Goal: Task Accomplishment & Management: Manage account settings

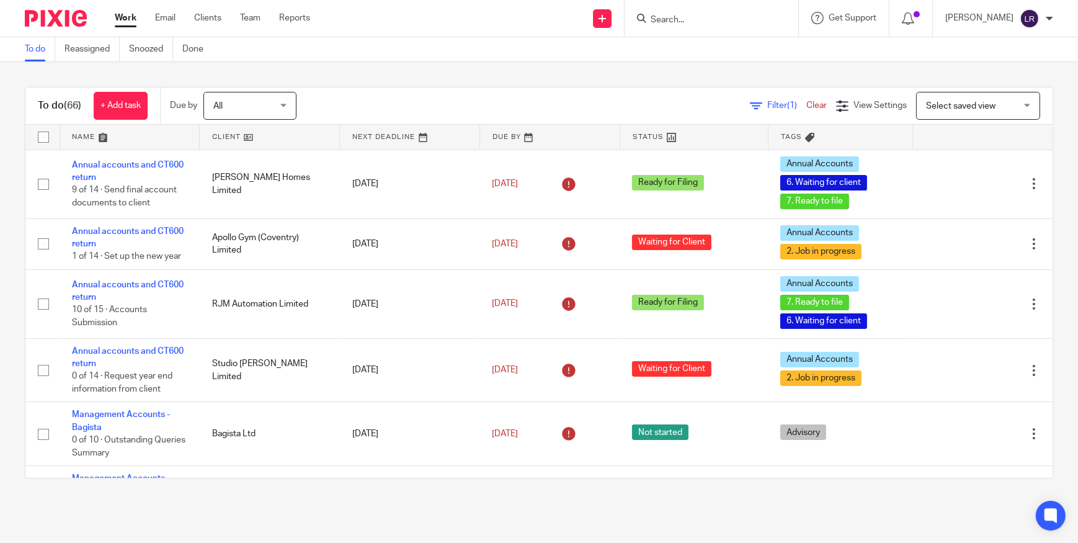
click at [51, 23] on img at bounding box center [56, 18] width 62 height 17
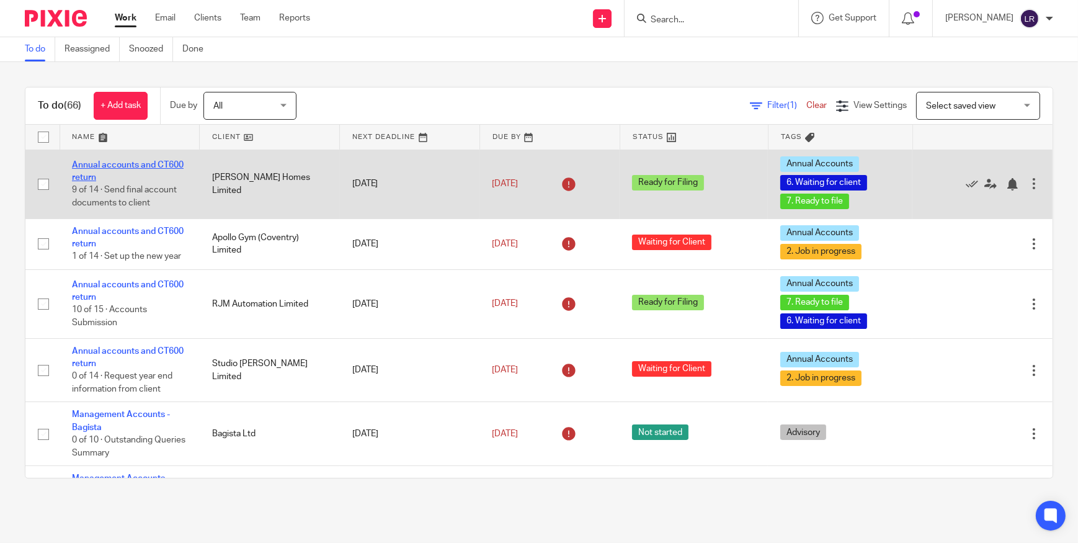
click at [130, 164] on link "Annual accounts and CT600 return" at bounding box center [128, 171] width 112 height 21
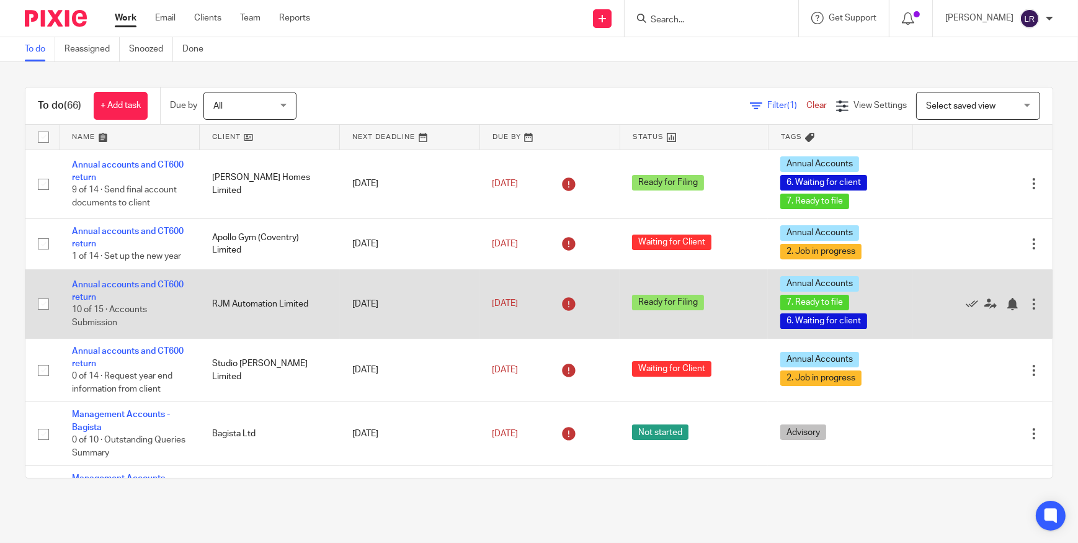
click at [110, 290] on td "Annual accounts and CT600 return 10 of 15 · Accounts Submission" at bounding box center [130, 303] width 140 height 69
click at [101, 290] on td "Annual accounts and CT600 return 10 of 15 · Accounts Submission" at bounding box center [130, 303] width 140 height 69
click at [99, 306] on span "10 of 15 · Accounts Submission" at bounding box center [109, 317] width 75 height 22
click at [99, 295] on link "Annual accounts and CT600 return" at bounding box center [128, 290] width 112 height 21
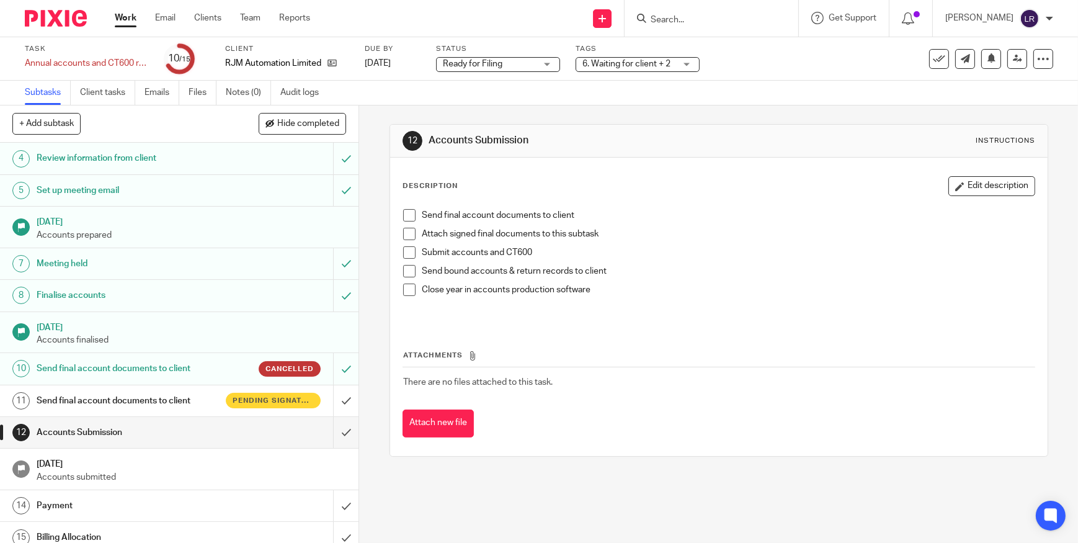
scroll to position [115, 0]
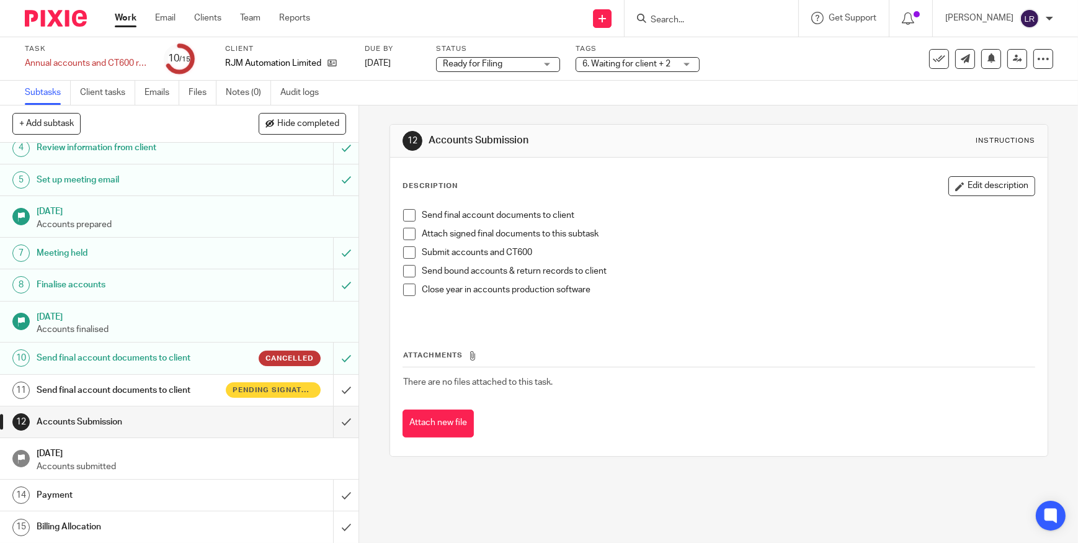
click at [205, 391] on h1 "Send final account documents to client" at bounding box center [132, 390] width 190 height 19
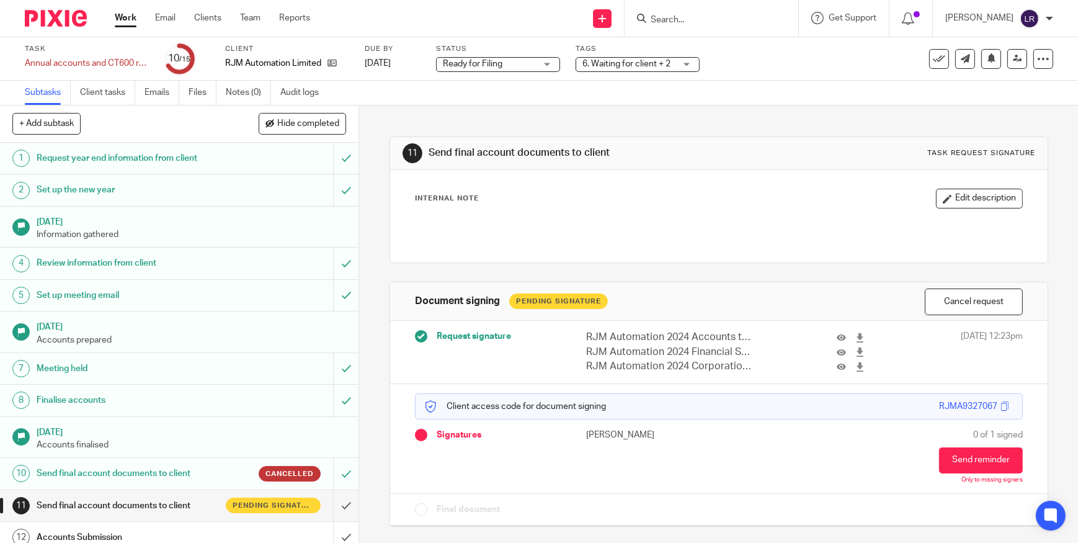
click at [45, 20] on img at bounding box center [56, 18] width 62 height 17
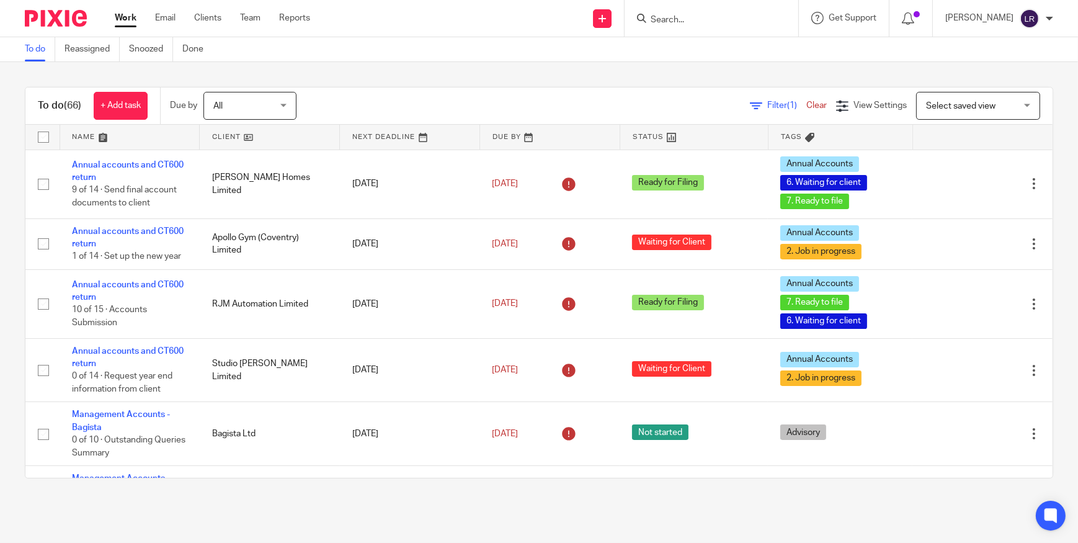
click at [737, 24] on input "Search" at bounding box center [706, 20] width 112 height 11
click at [682, 19] on input "Search" at bounding box center [706, 20] width 112 height 11
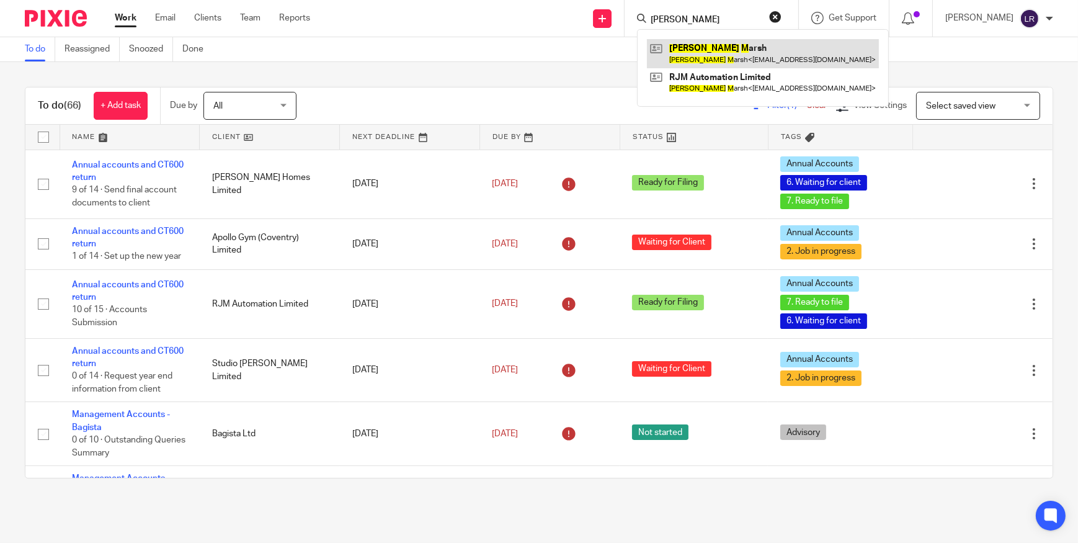
type input "richard m"
click at [734, 57] on link at bounding box center [763, 53] width 232 height 29
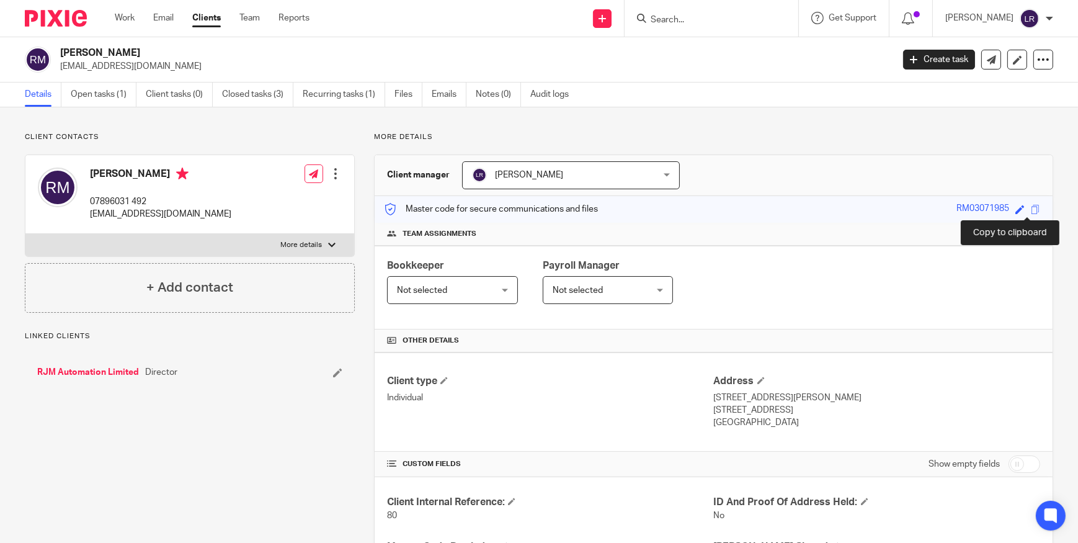
click at [1031, 207] on span at bounding box center [1035, 209] width 9 height 9
click at [105, 87] on link "Open tasks (1)" at bounding box center [104, 95] width 66 height 24
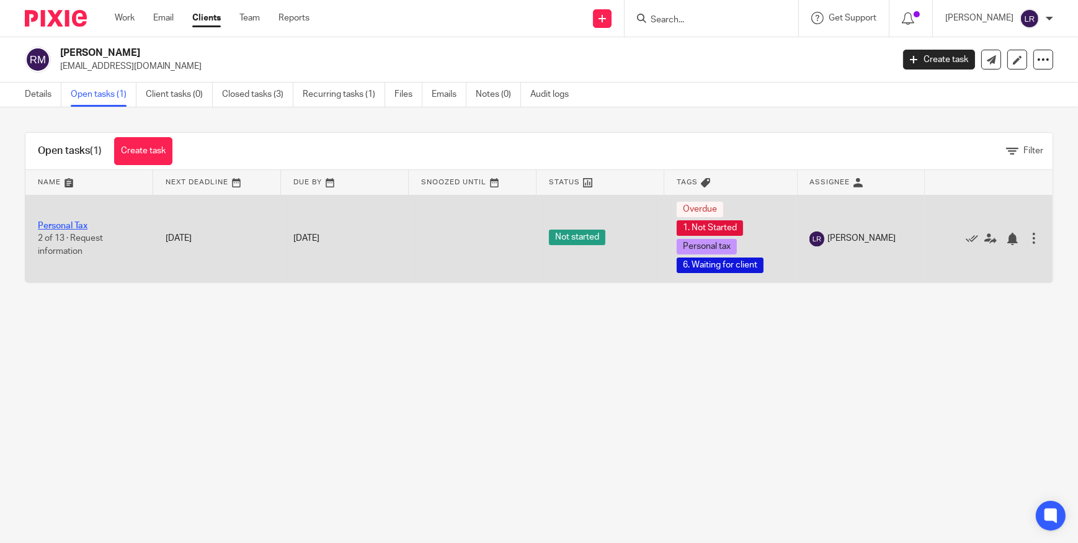
click at [73, 221] on link "Personal Tax" at bounding box center [63, 225] width 50 height 9
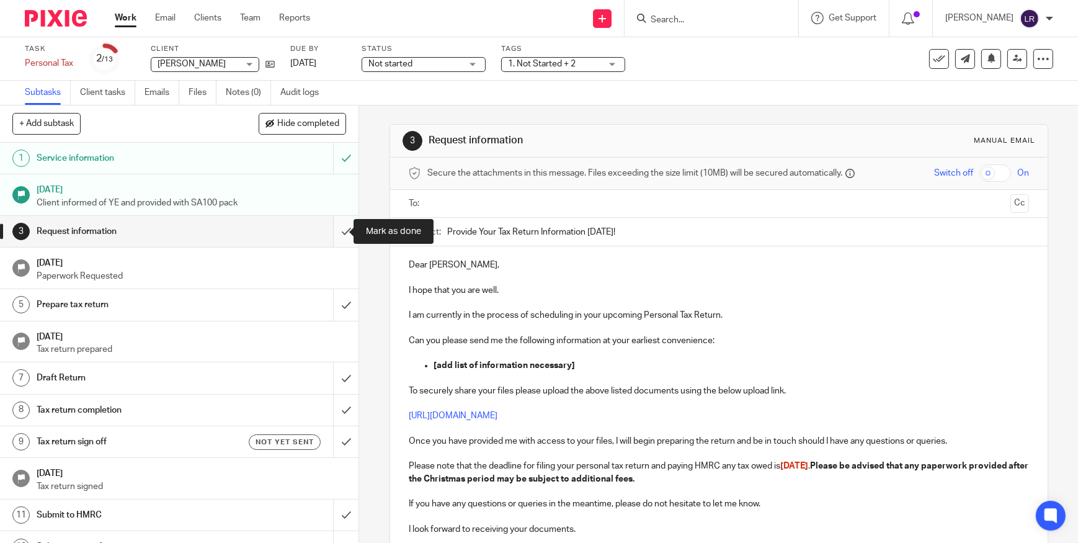
click at [333, 230] on input "submit" at bounding box center [179, 231] width 359 height 31
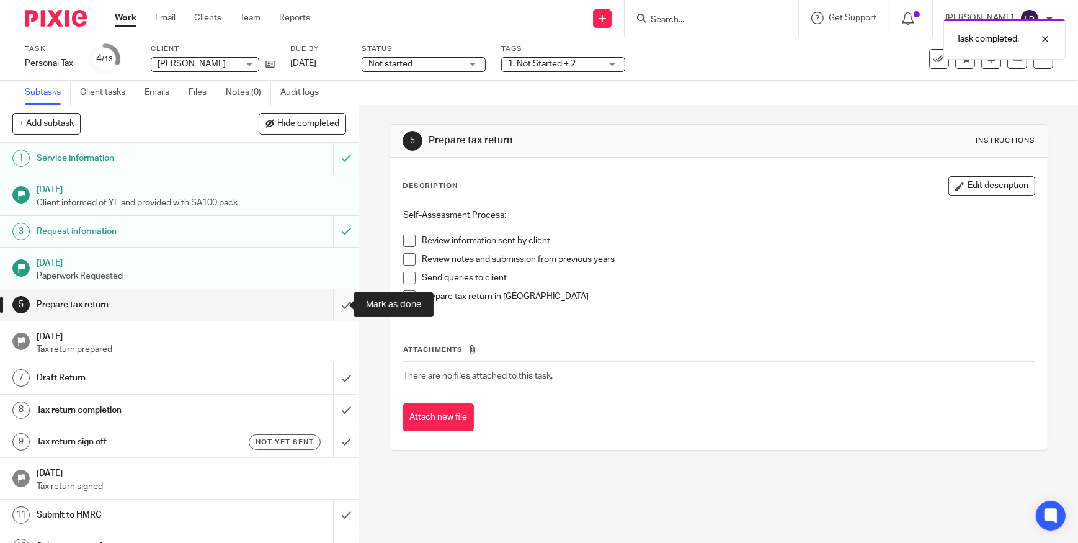
click at [334, 302] on input "submit" at bounding box center [179, 304] width 359 height 31
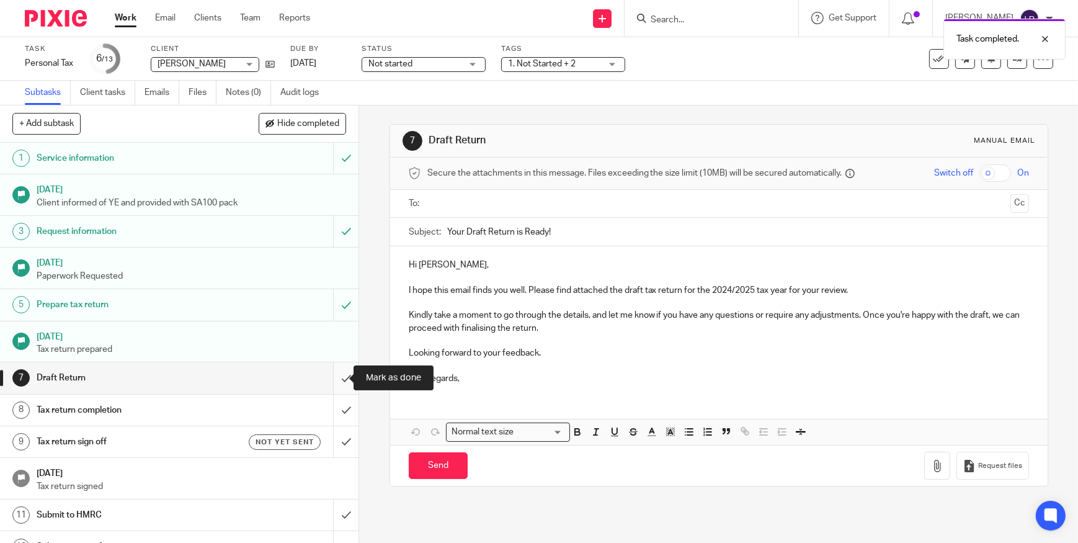
click at [334, 378] on input "submit" at bounding box center [179, 377] width 359 height 31
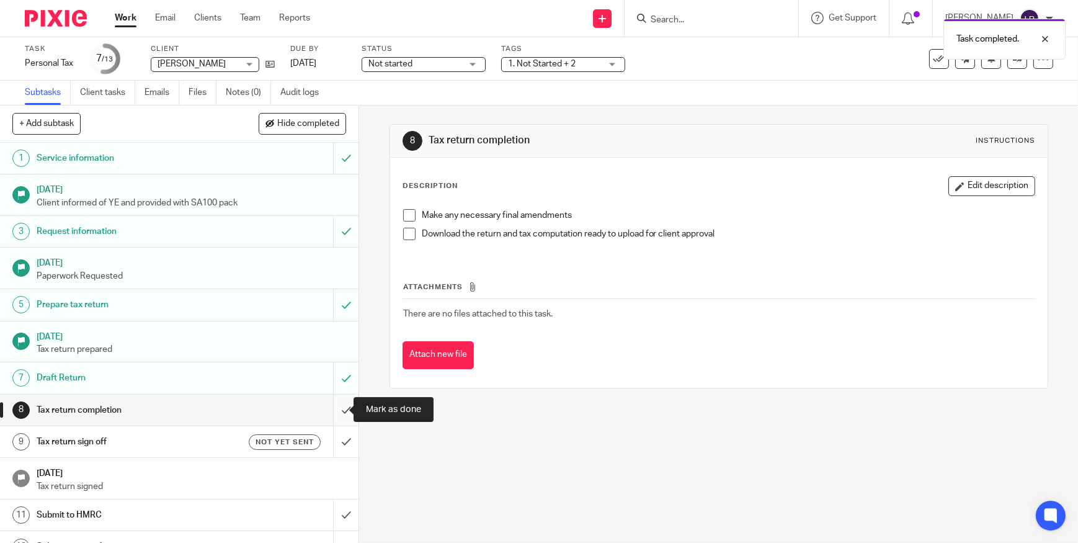
click at [335, 410] on input "submit" at bounding box center [179, 410] width 359 height 31
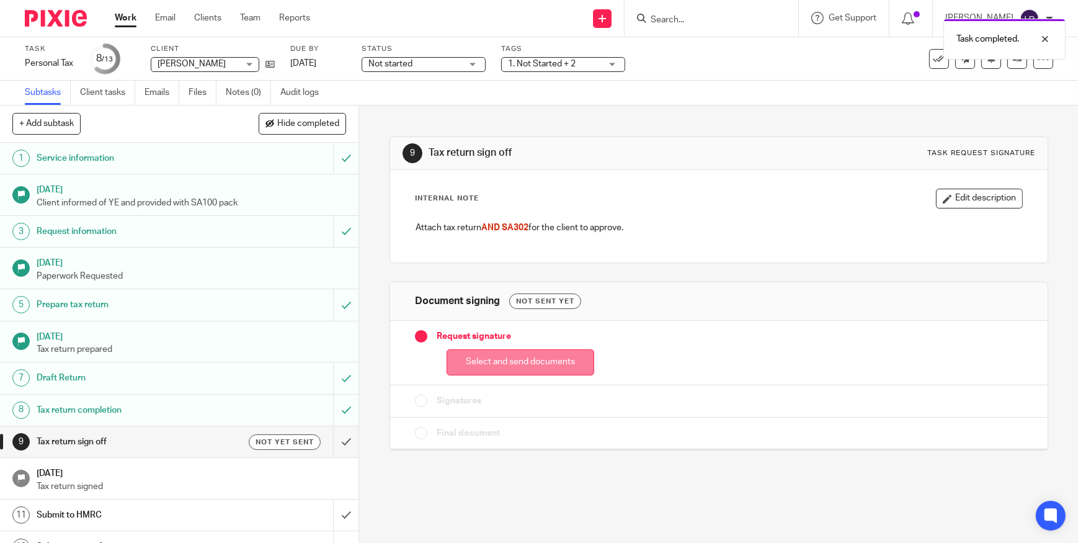
click at [486, 361] on button "Select and send documents" at bounding box center [521, 362] width 148 height 27
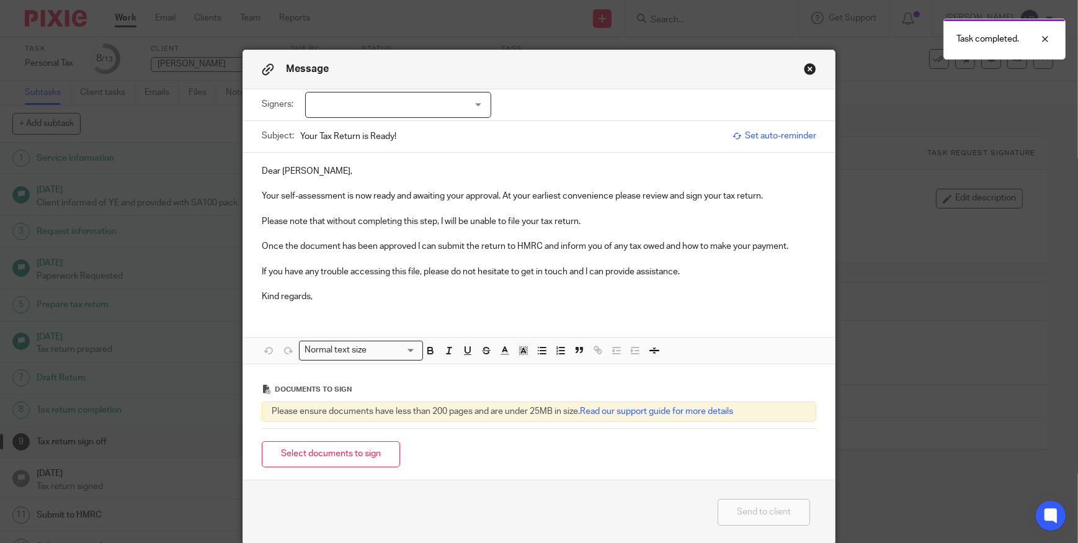
click at [366, 114] on div at bounding box center [398, 105] width 186 height 26
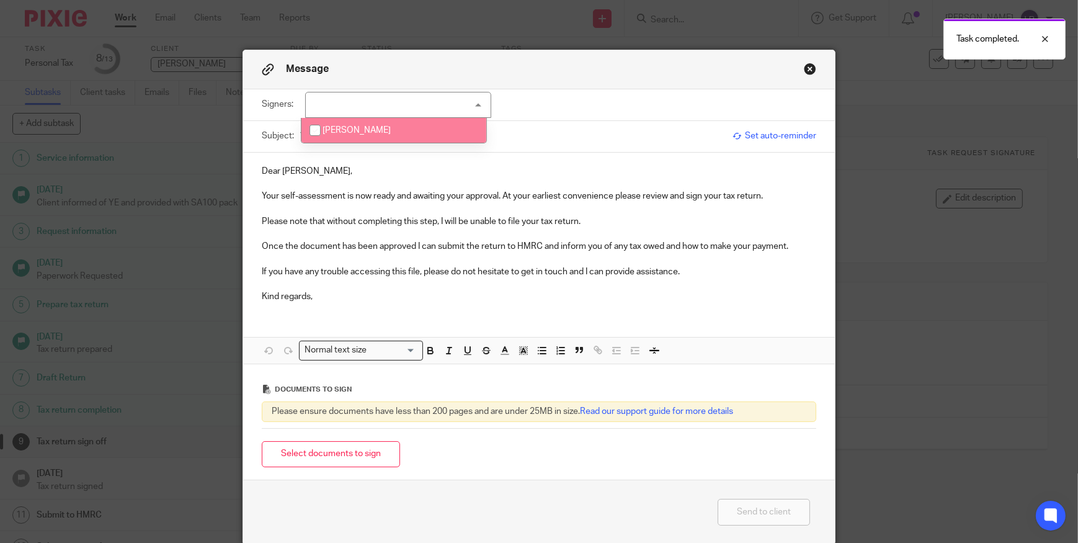
click at [361, 127] on span "[PERSON_NAME]" at bounding box center [357, 130] width 68 height 9
checkbox input "true"
click at [391, 221] on p "Please note that without completing this step, I will be unable to file your ta…" at bounding box center [539, 221] width 555 height 12
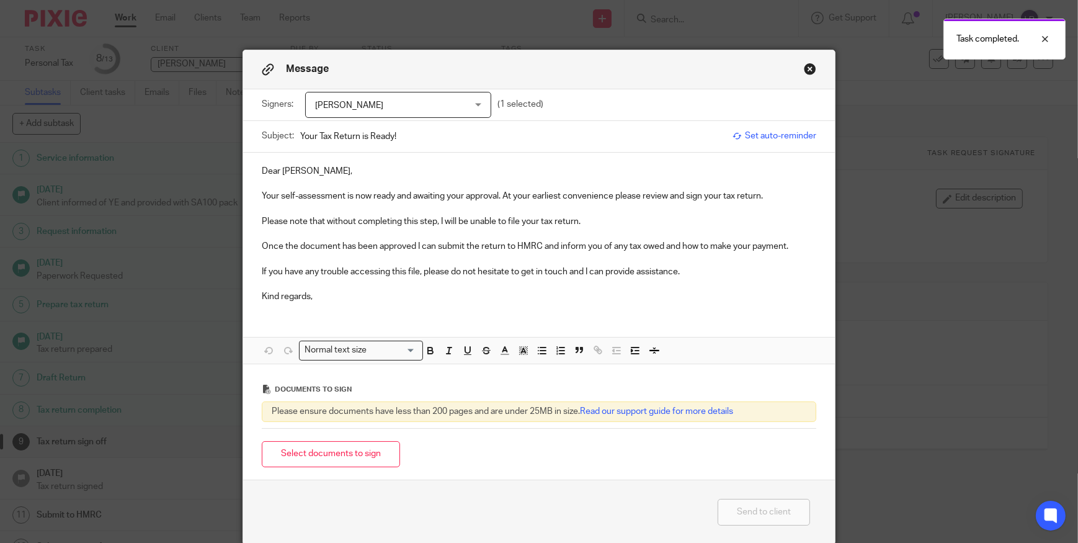
click at [316, 134] on input "Your Tax Return is Ready!" at bounding box center [513, 136] width 426 height 28
type input "Your 2024/25 Tax Return is Ready!"
click at [746, 197] on p "Your self-assessment is now ready and awaiting your approval. At your earliest …" at bounding box center [539, 196] width 555 height 12
click at [774, 197] on p "Your self-assessment is now ready and awaiting your approval. At your earliest …" at bounding box center [539, 196] width 555 height 12
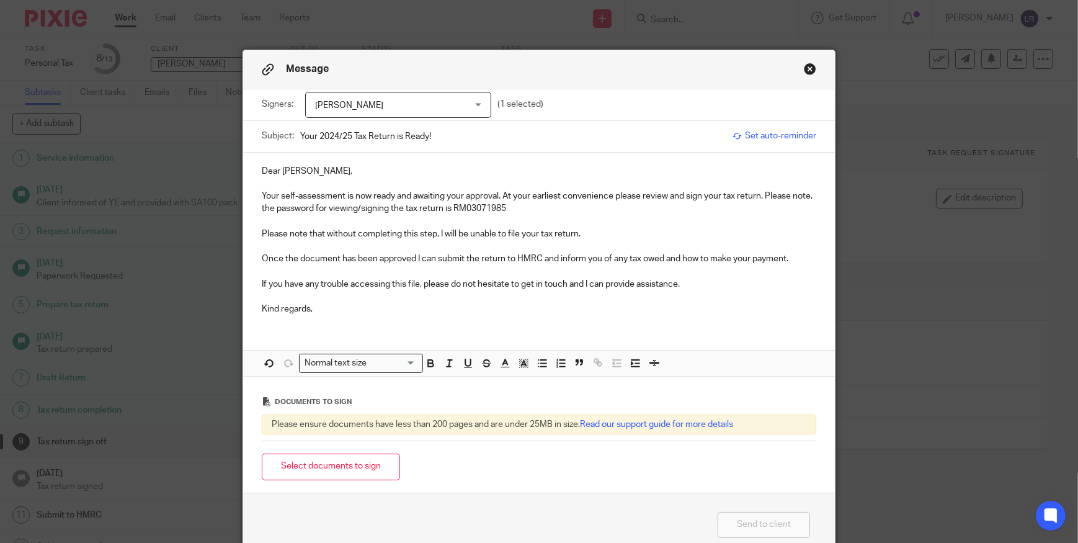
click at [493, 206] on p "Your self-assessment is now ready and awaiting your approval. At your earliest …" at bounding box center [539, 202] width 555 height 25
click at [425, 362] on icon "button" at bounding box center [430, 362] width 11 height 11
click at [300, 200] on p "Your self-assessment is now ready and awaiting your approval. At your earliest …" at bounding box center [539, 202] width 555 height 25
click at [399, 90] on div "Signers: Richard Marsh Richard Marsh (1 selected)" at bounding box center [539, 104] width 555 height 31
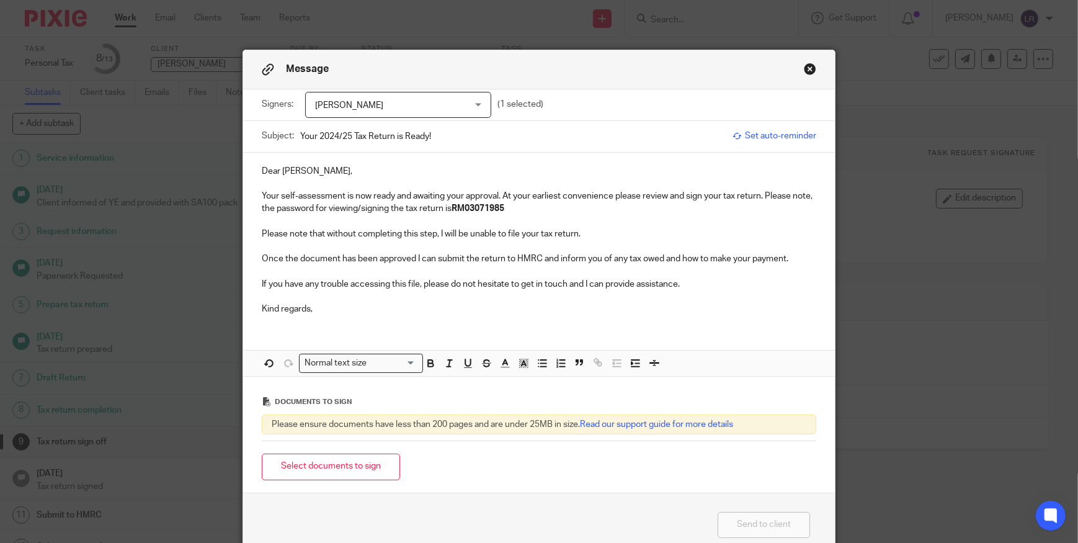
click at [400, 104] on span "[PERSON_NAME]" at bounding box center [385, 105] width 140 height 26
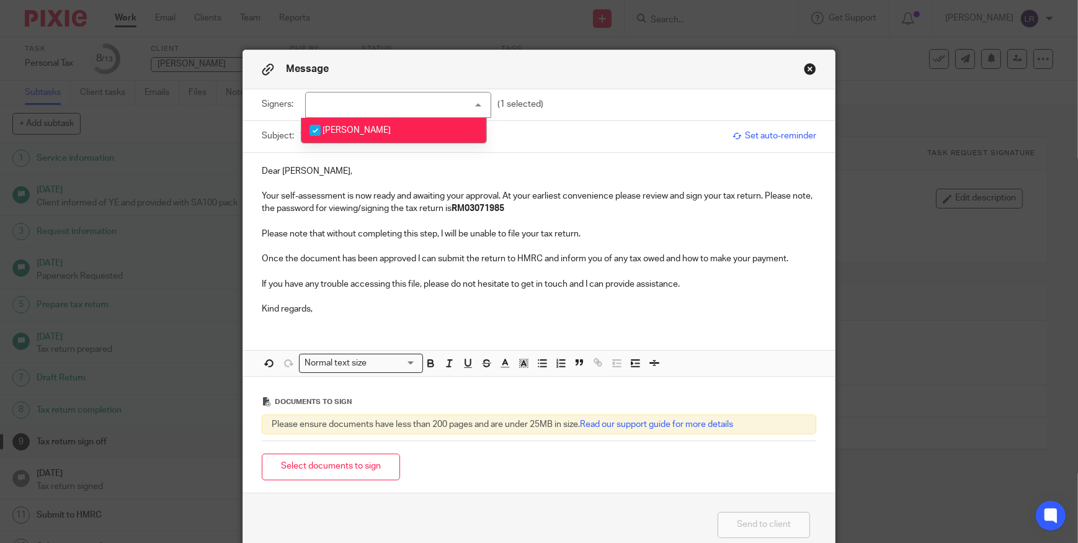
click at [497, 186] on p at bounding box center [539, 183] width 555 height 12
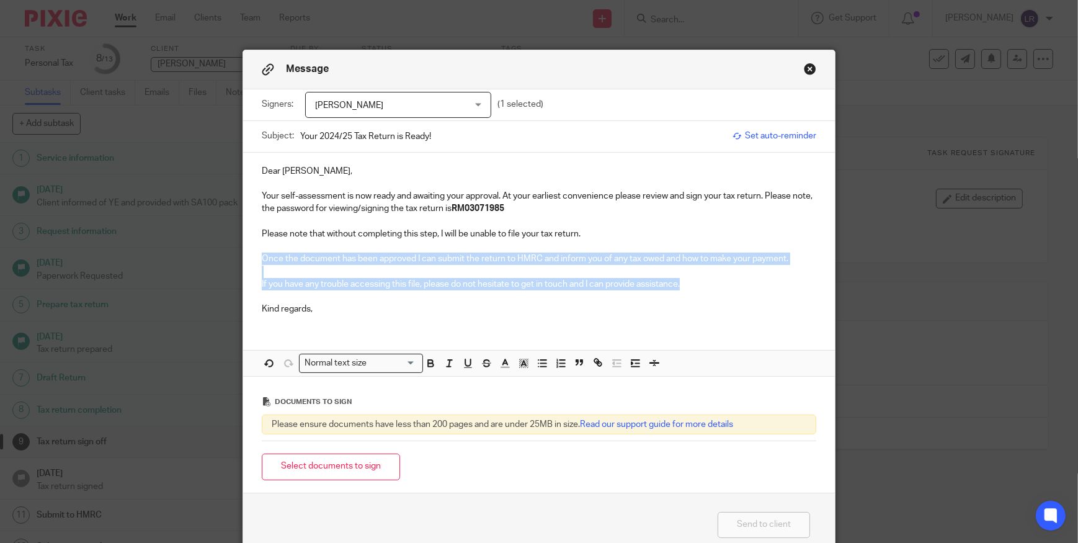
drag, startPoint x: 688, startPoint y: 284, endPoint x: 257, endPoint y: 261, distance: 431.9
click at [257, 261] on div "Dear Richard, Your self-assessment is now ready and awaiting your approval. At …" at bounding box center [539, 239] width 592 height 172
click at [457, 256] on p "Once the document has been approved I can submit the return to HMRC and inform …" at bounding box center [539, 259] width 555 height 12
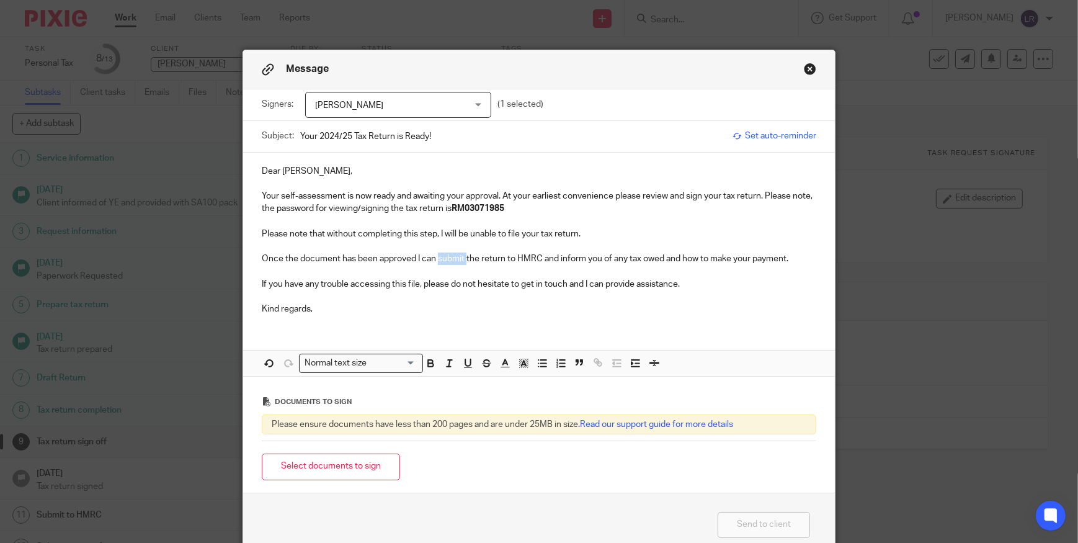
click at [457, 256] on p "Once the document has been approved I can submit the return to HMRC and inform …" at bounding box center [539, 259] width 555 height 12
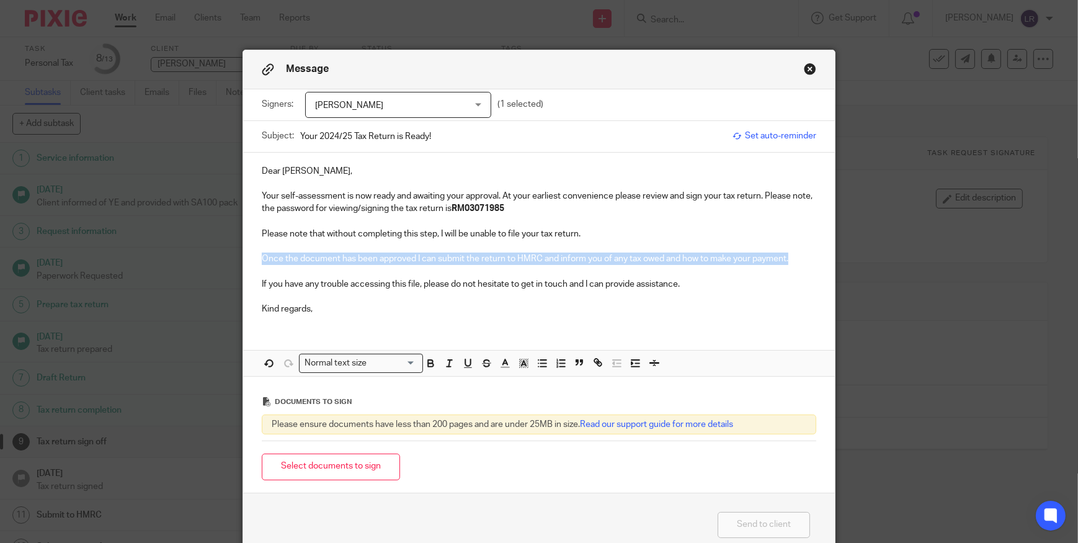
click at [457, 256] on p "Once the document has been approved I can submit the return to HMRC and inform …" at bounding box center [539, 259] width 555 height 12
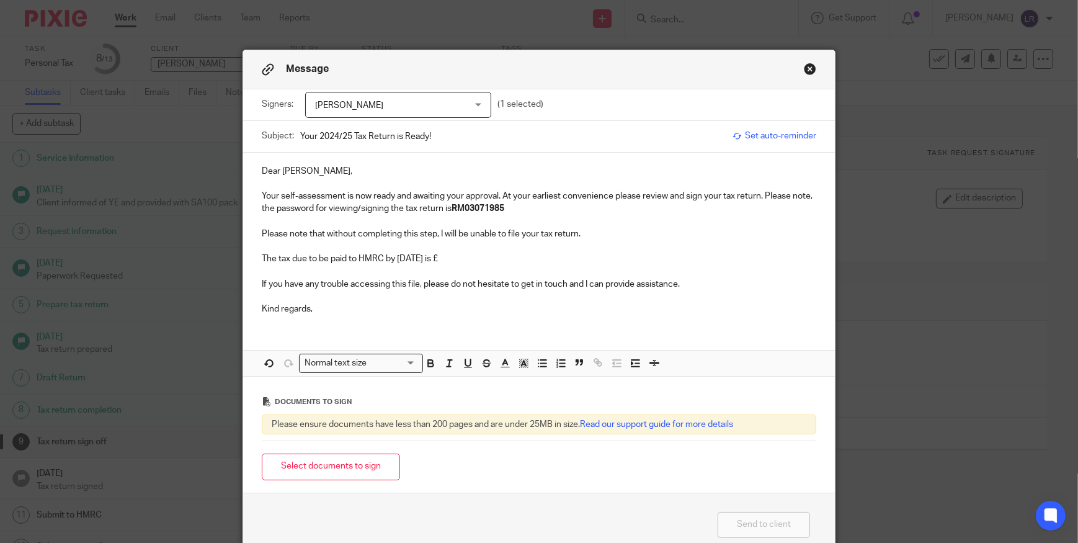
click at [490, 258] on p "The tax due to be paid to HMRC by 31 January 2026 is £" at bounding box center [539, 259] width 555 height 12
click at [490, 258] on p "The tax due to be paid to HMRC by 31 January 2026 is £393.75" at bounding box center [539, 259] width 555 height 12
click at [428, 364] on icon "button" at bounding box center [430, 364] width 5 height 3
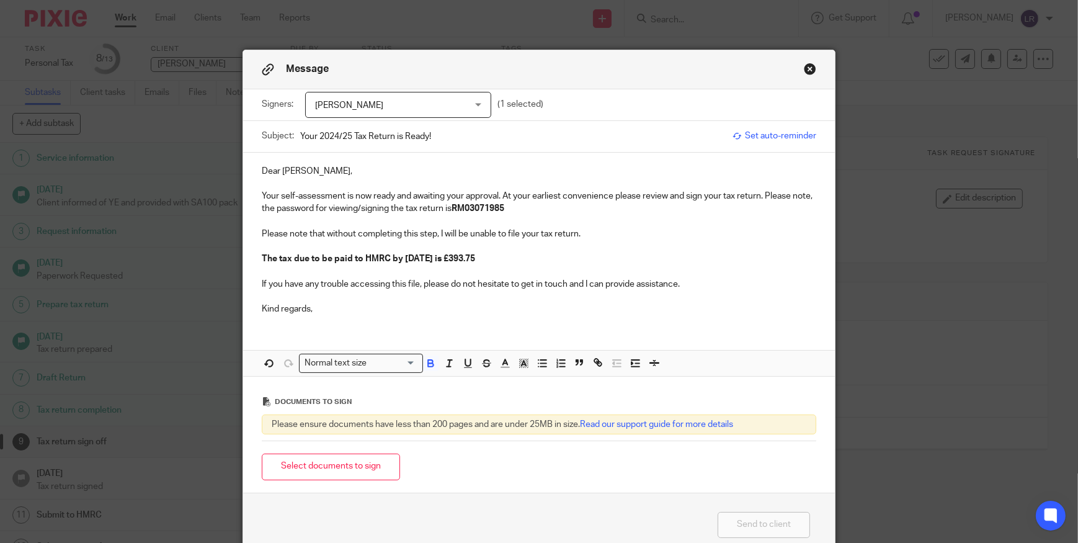
click at [524, 261] on p "The tax due to be paid to HMRC by 31 January 2026 is £393.75" at bounding box center [539, 259] width 555 height 12
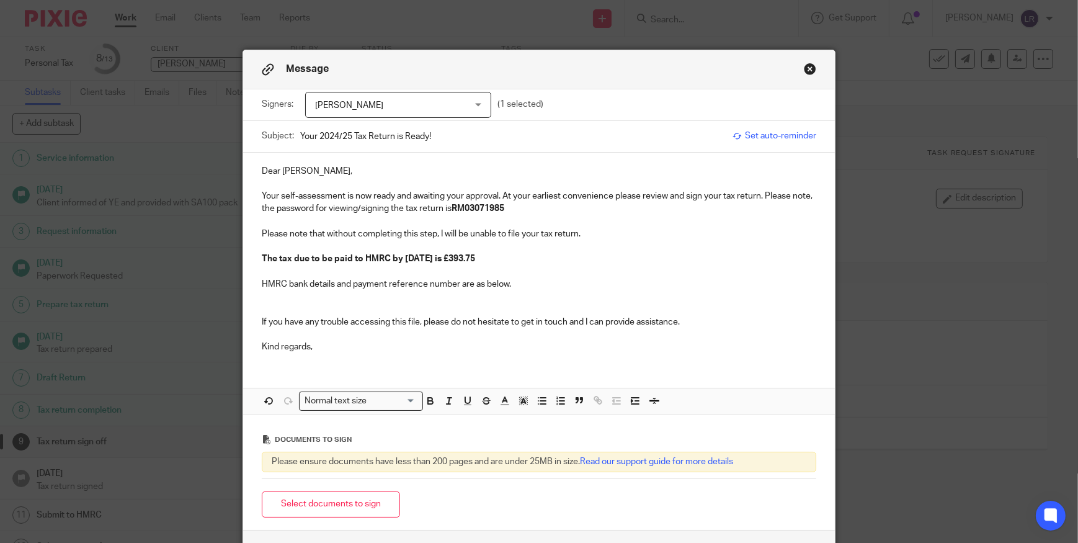
click at [524, 287] on p "HMRC bank details and payment reference number are as below." at bounding box center [539, 284] width 555 height 12
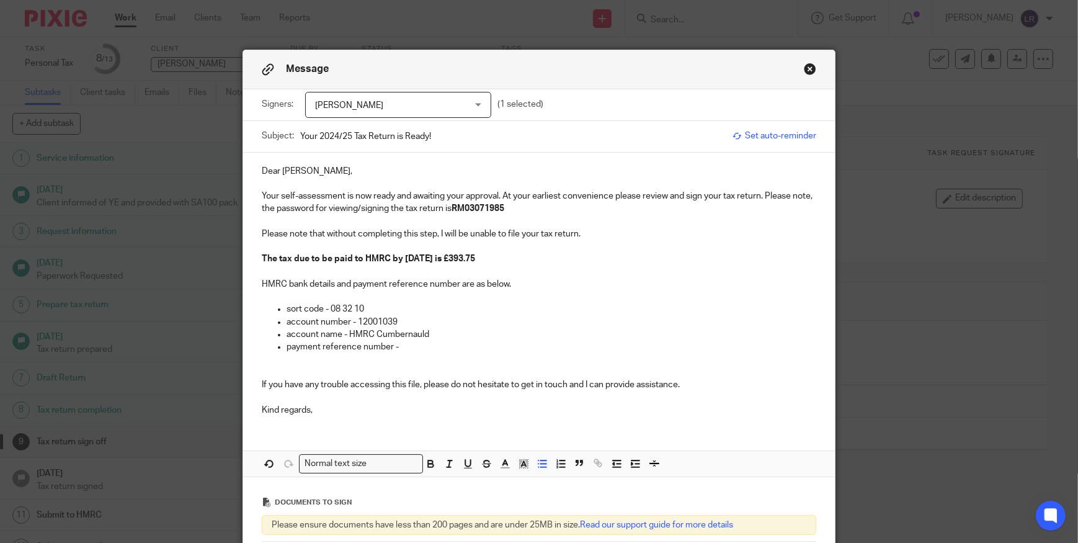
click at [400, 349] on p "payment reference number -" at bounding box center [552, 347] width 530 height 12
click at [406, 347] on p "payment reference number - 9960983171K" at bounding box center [552, 347] width 530 height 12
click at [416, 346] on p "payment reference number - 9960983171K" at bounding box center [552, 347] width 530 height 12
click at [424, 342] on p "payment reference number - 9960983171K" at bounding box center [552, 347] width 530 height 12
click at [434, 342] on p "payment reference number - 9960983171K" at bounding box center [552, 347] width 530 height 12
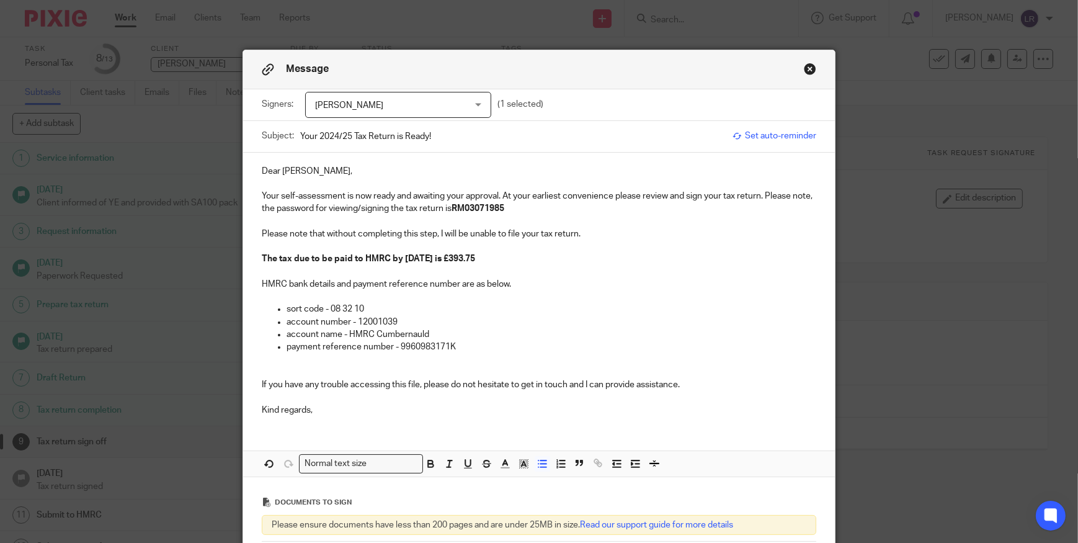
click at [441, 342] on p "payment reference number - 9960983171K" at bounding box center [552, 347] width 530 height 12
click at [447, 342] on p "payment reference number - 9960983171K" at bounding box center [552, 347] width 530 height 12
click at [349, 364] on p at bounding box center [539, 360] width 555 height 12
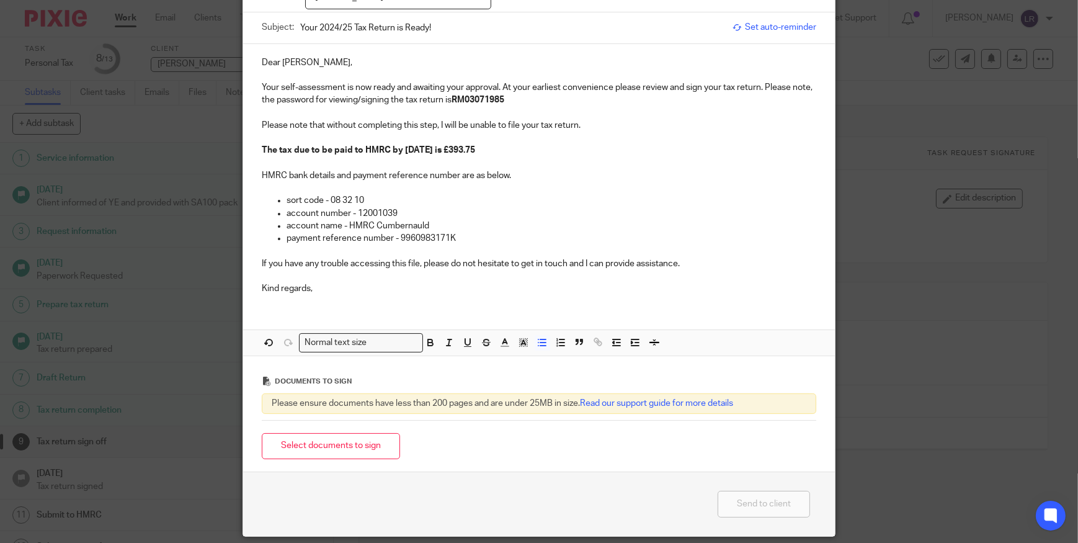
scroll to position [151, 0]
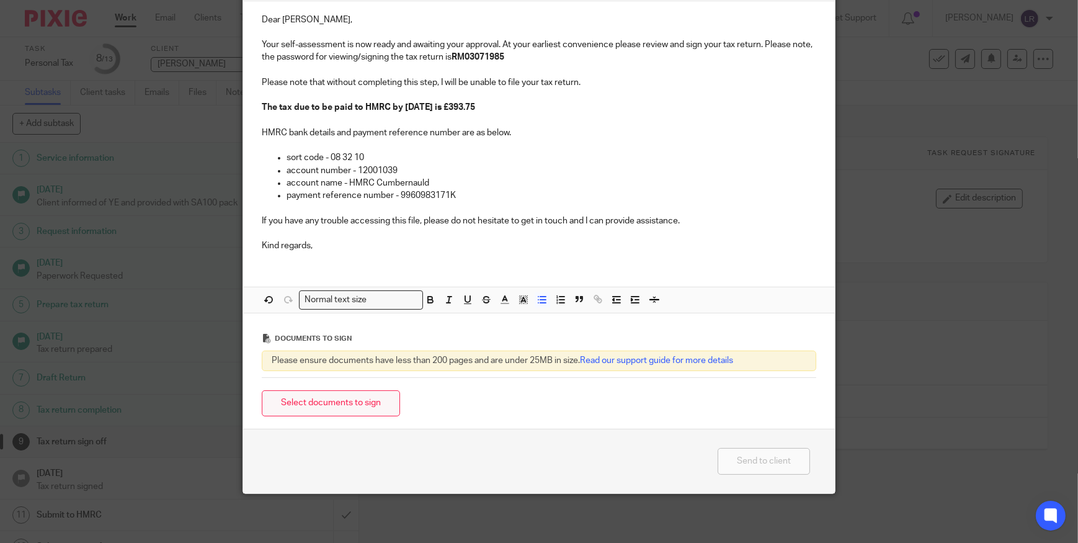
click at [328, 395] on button "Select documents to sign" at bounding box center [331, 403] width 138 height 27
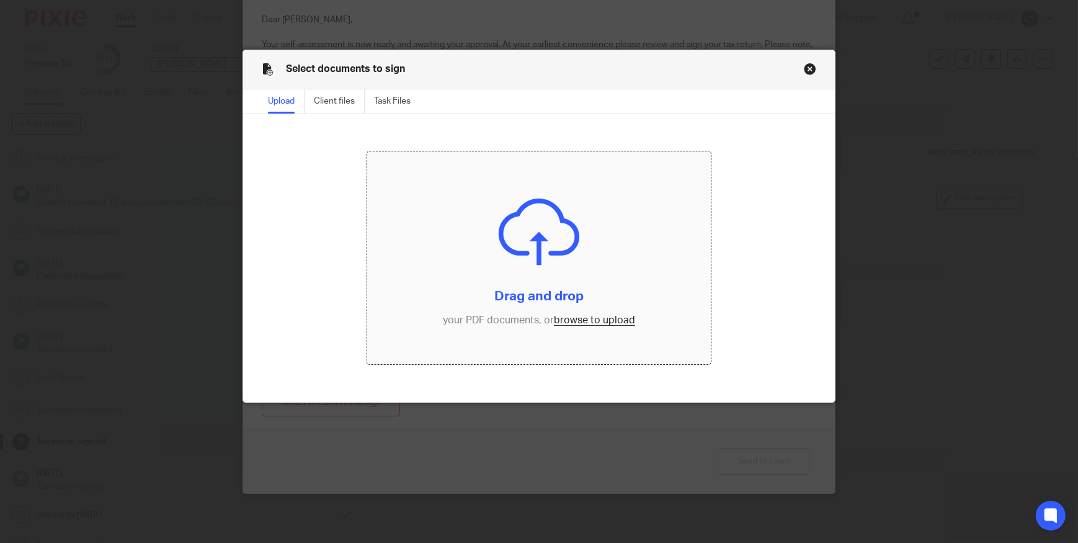
click at [506, 238] on input "file" at bounding box center [539, 257] width 344 height 213
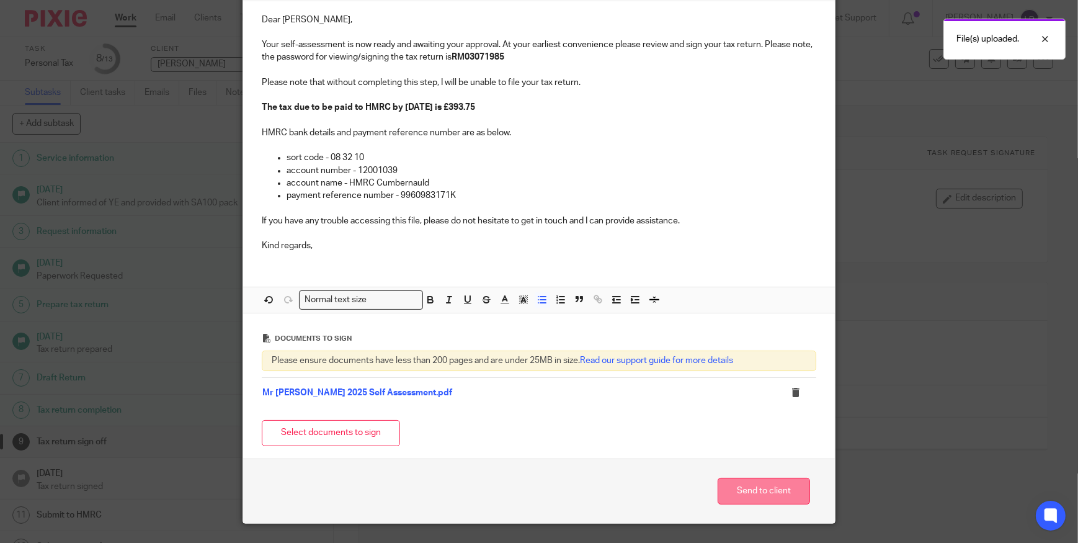
click at [766, 493] on button "Send to client" at bounding box center [764, 491] width 92 height 27
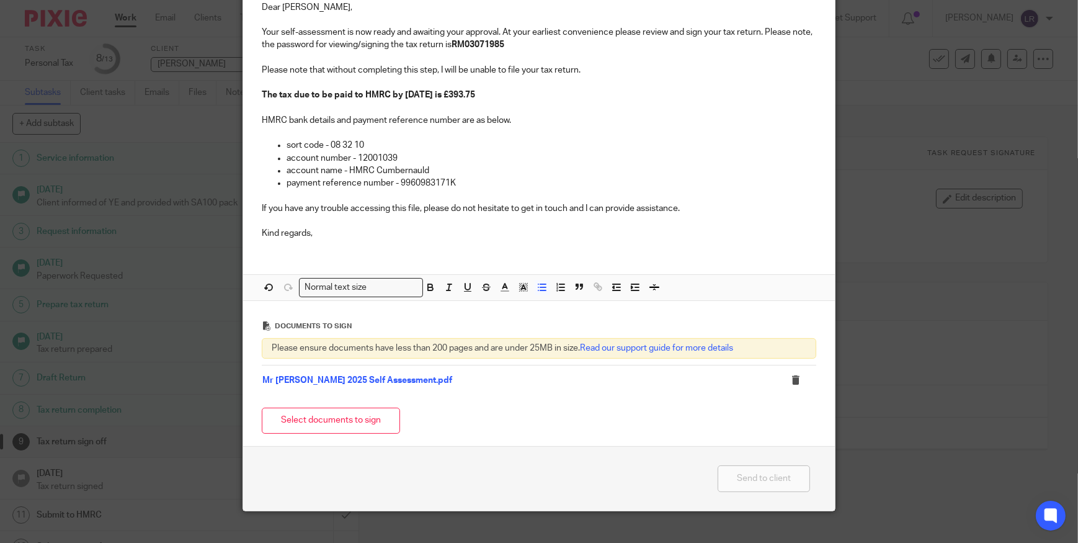
scroll to position [169, 0]
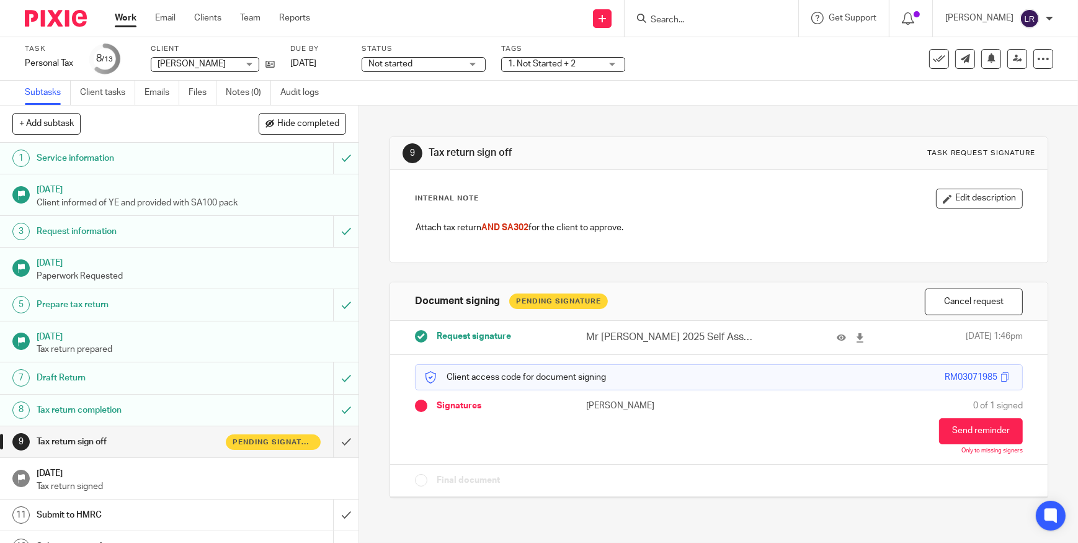
click at [416, 64] on span "Not started" at bounding box center [415, 64] width 93 height 13
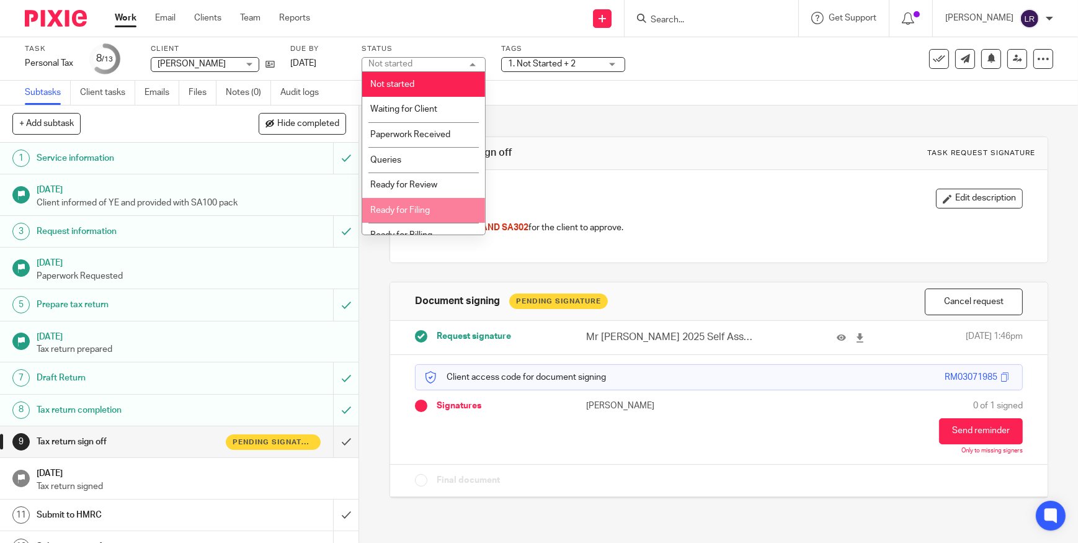
click at [424, 205] on li "Ready for Filing" at bounding box center [423, 210] width 123 height 25
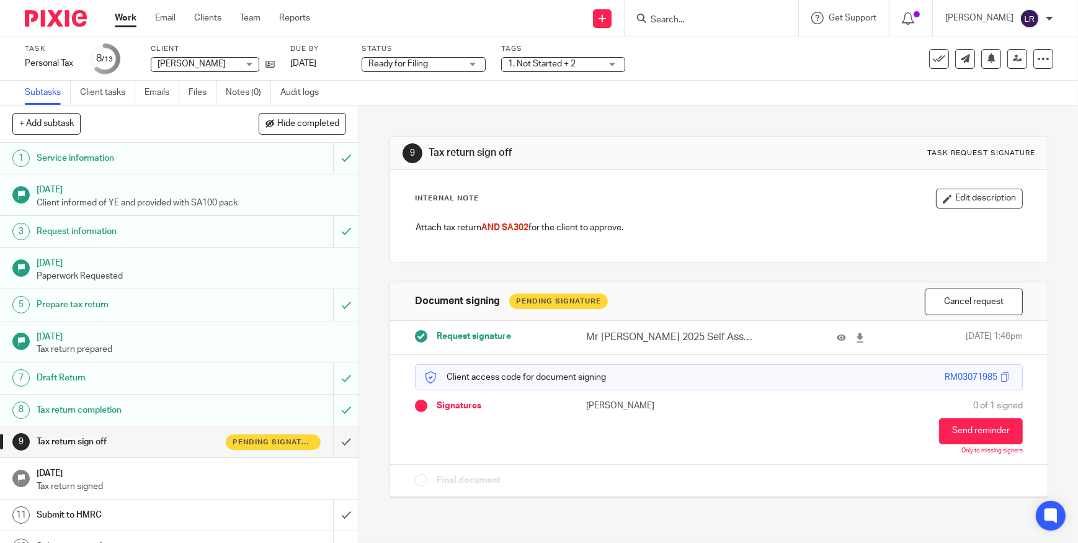
click at [513, 97] on div "Subtasks Client tasks Emails Files Notes (0) Audit logs" at bounding box center [539, 93] width 1078 height 25
click at [542, 67] on span "1. Not Started + 2" at bounding box center [542, 64] width 68 height 9
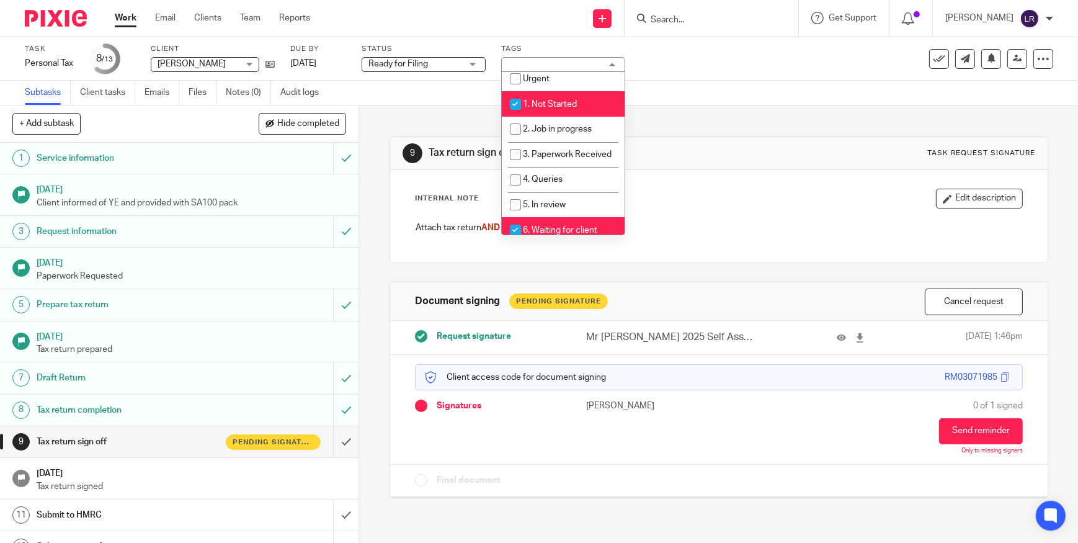
click at [552, 105] on span "1. Not Started" at bounding box center [550, 104] width 54 height 9
checkbox input "false"
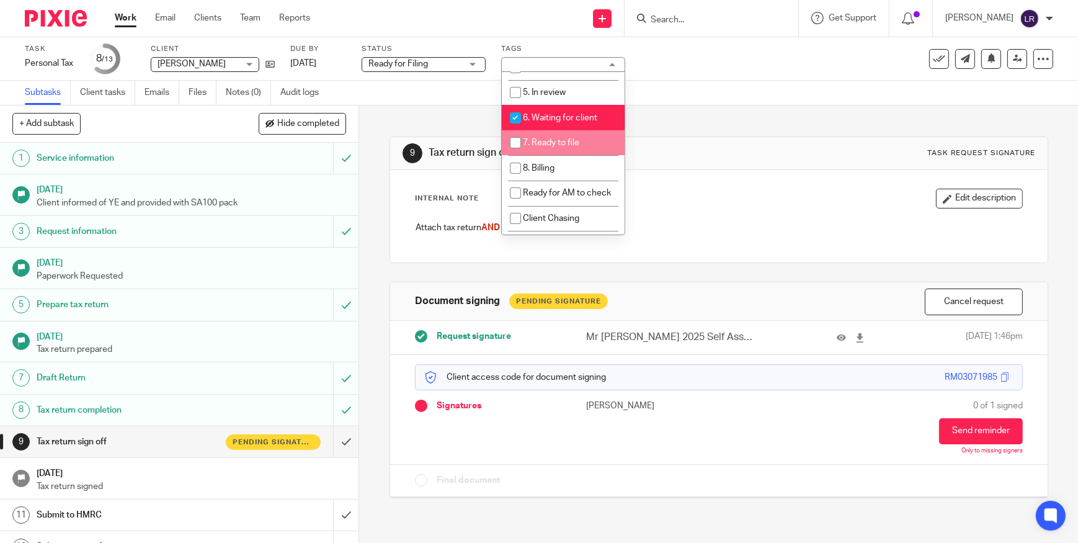
scroll to position [169, 0]
click at [558, 146] on span "7. Ready to file" at bounding box center [551, 142] width 56 height 9
checkbox input "true"
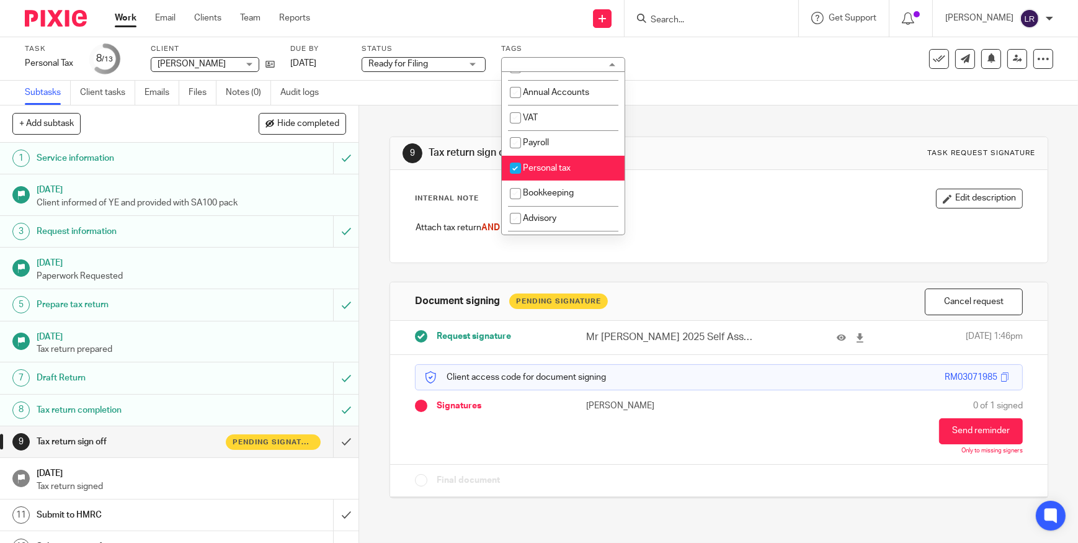
scroll to position [508, 0]
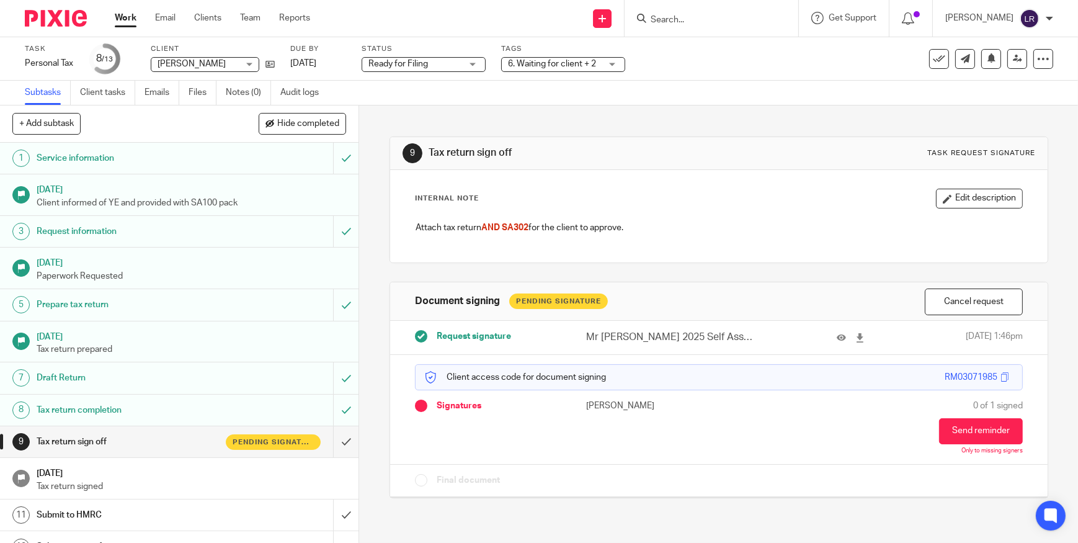
click at [673, 96] on div "Subtasks Client tasks Emails Files Notes (0) Audit logs" at bounding box center [539, 93] width 1078 height 25
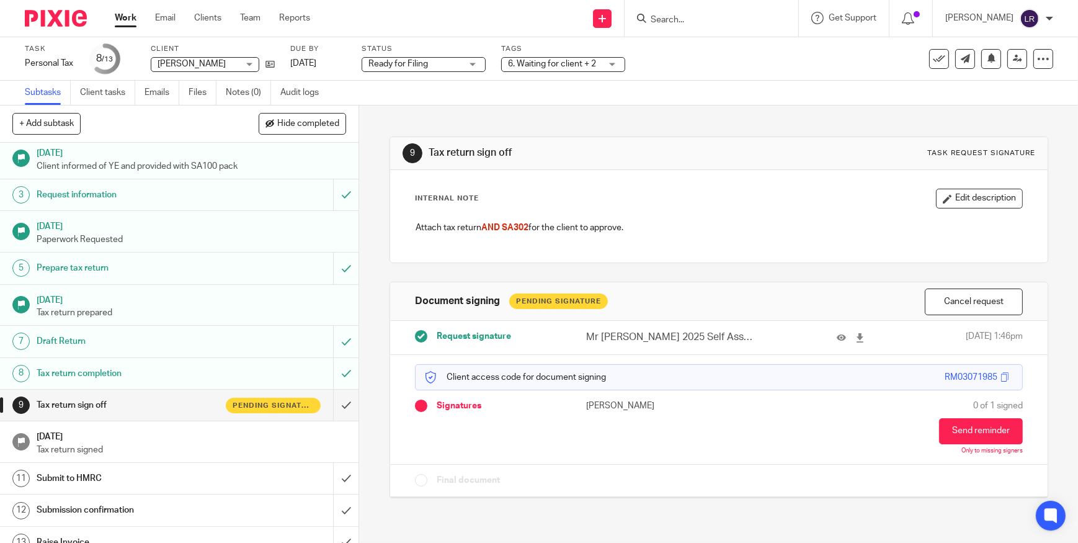
scroll to position [51, 0]
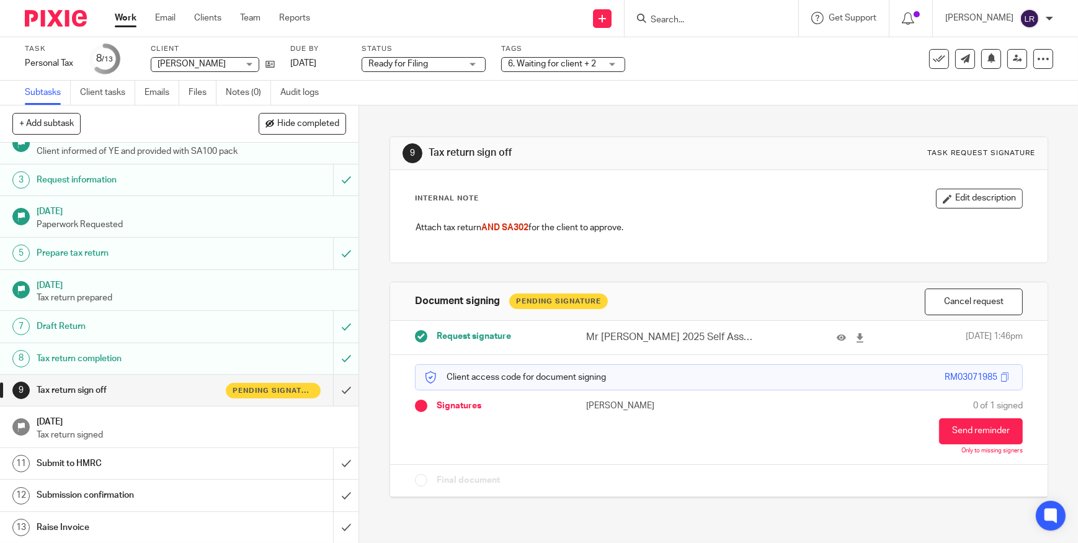
click at [58, 25] on img at bounding box center [56, 18] width 62 height 17
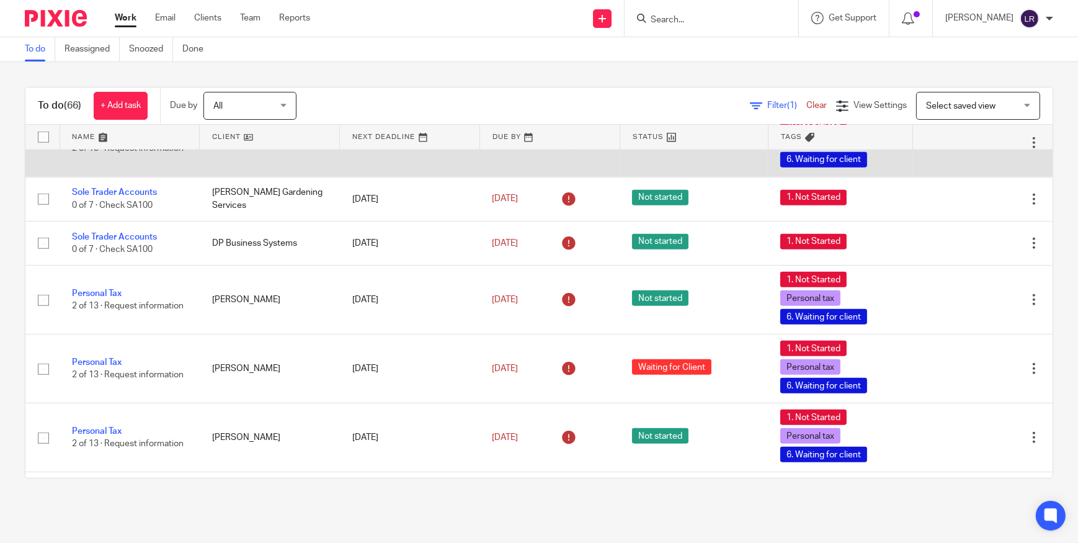
scroll to position [1805, 0]
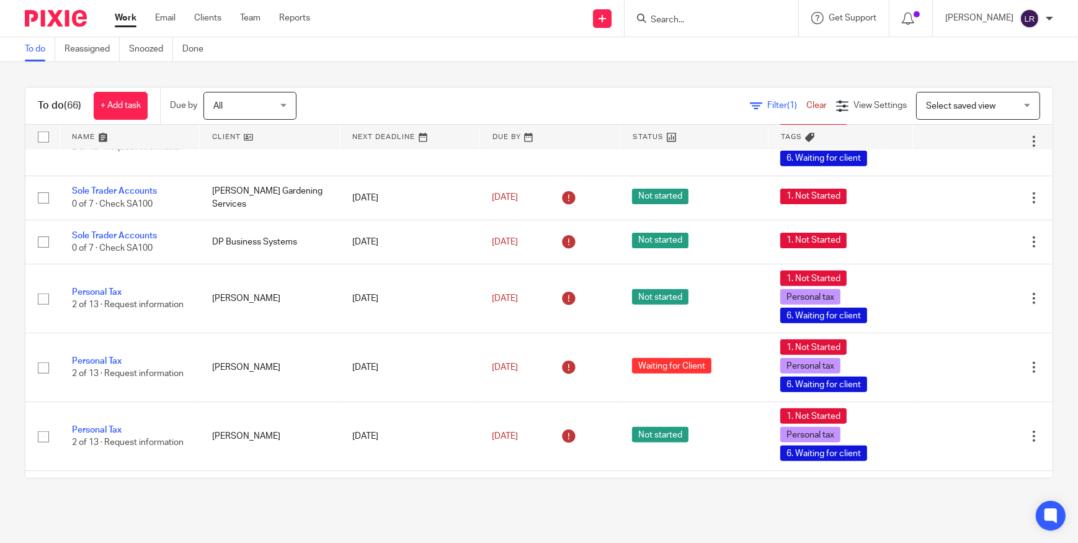
click at [698, 24] on input "Search" at bounding box center [706, 20] width 112 height 11
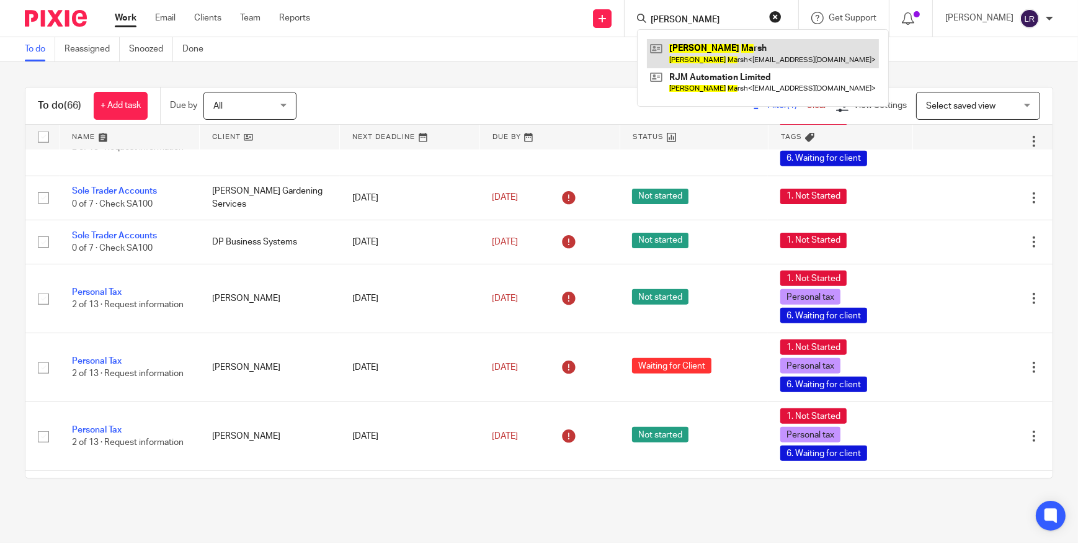
type input "richard ma"
click at [760, 45] on link at bounding box center [763, 53] width 232 height 29
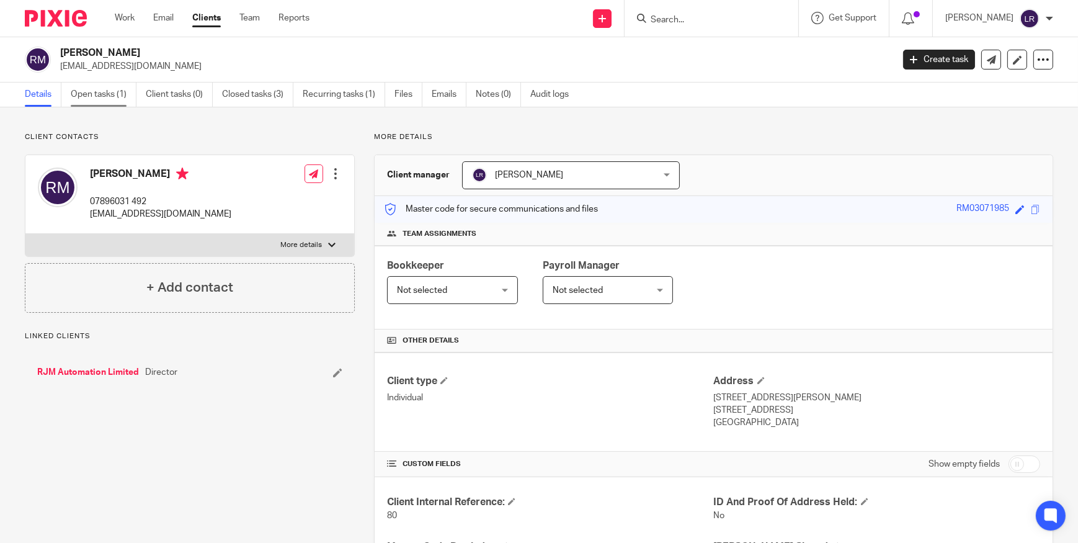
click at [105, 91] on link "Open tasks (1)" at bounding box center [104, 95] width 66 height 24
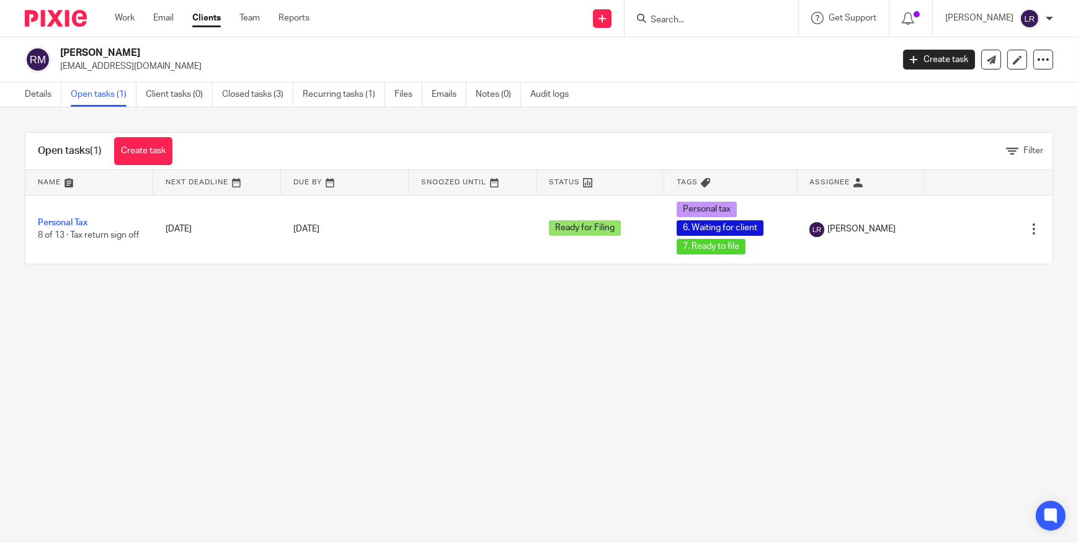
click at [58, 20] on img at bounding box center [56, 18] width 62 height 17
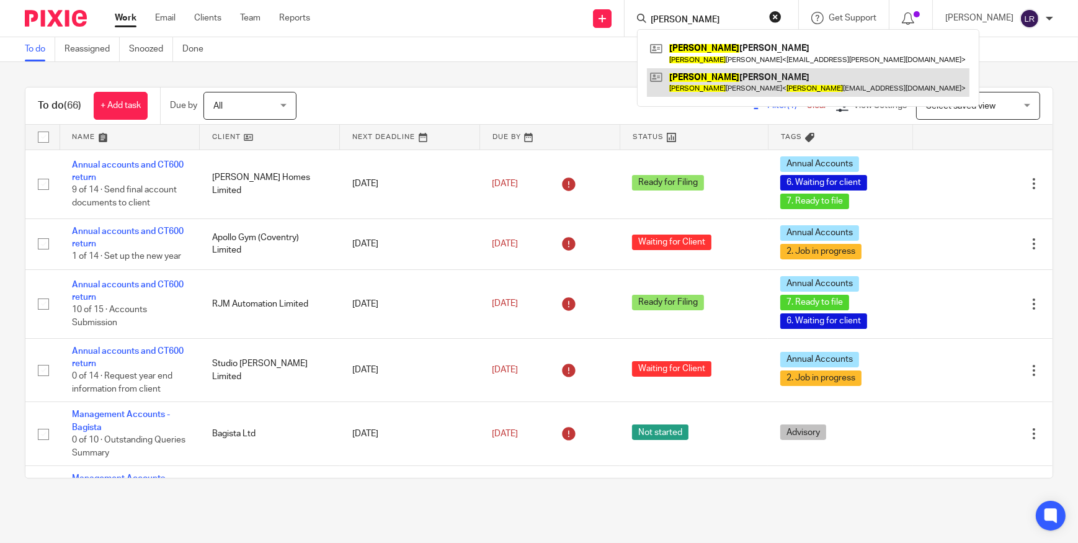
type input "natasha"
click at [717, 78] on link at bounding box center [808, 82] width 323 height 29
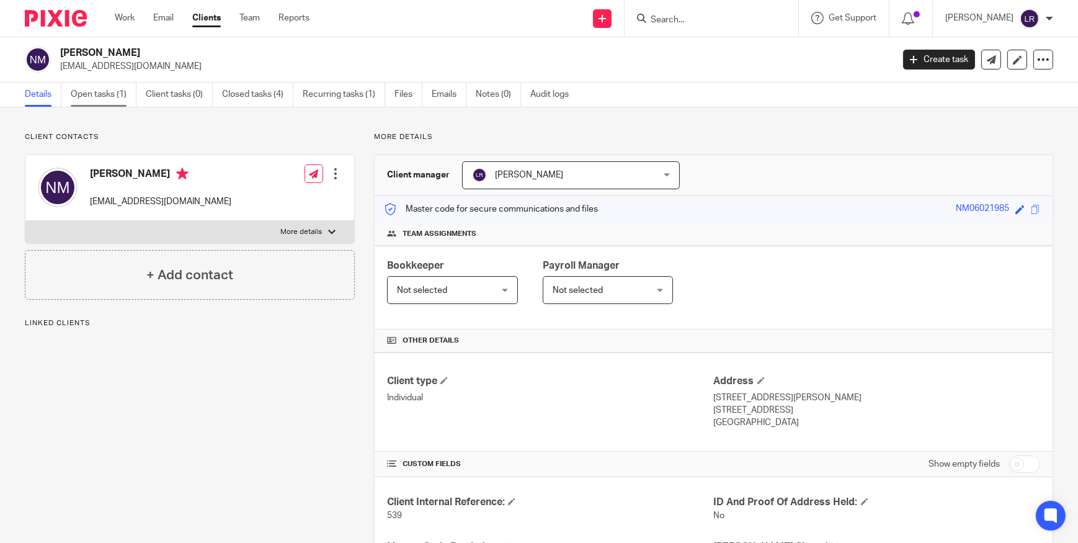
click at [91, 93] on link "Open tasks (1)" at bounding box center [104, 95] width 66 height 24
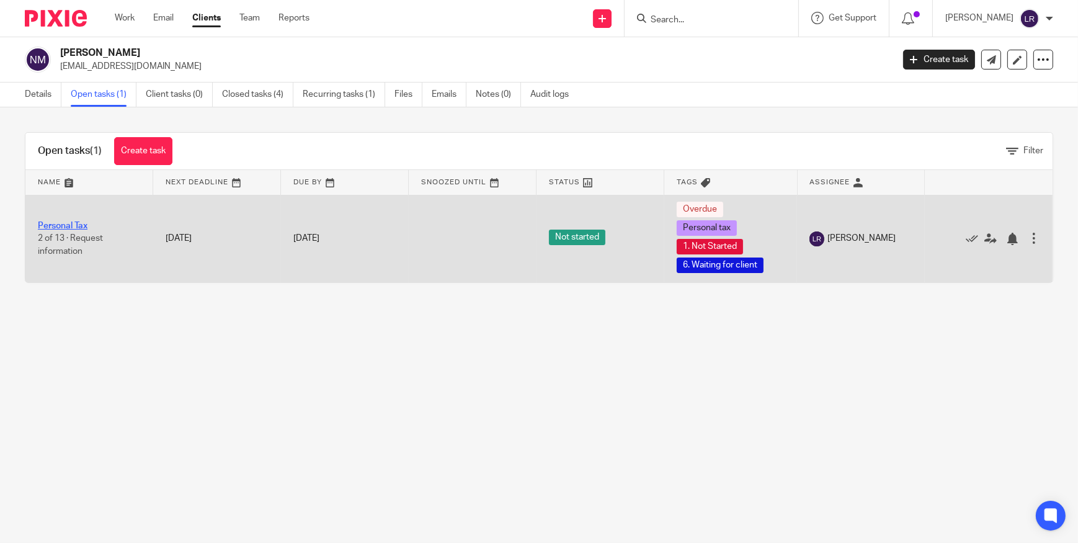
click at [74, 221] on link "Personal Tax" at bounding box center [63, 225] width 50 height 9
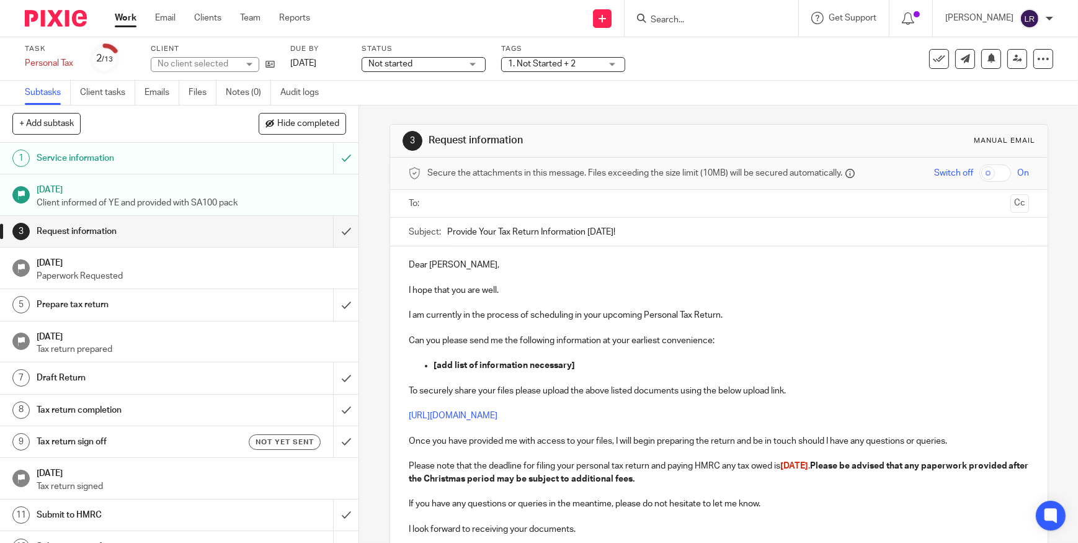
click at [405, 62] on span "Not started" at bounding box center [391, 64] width 44 height 9
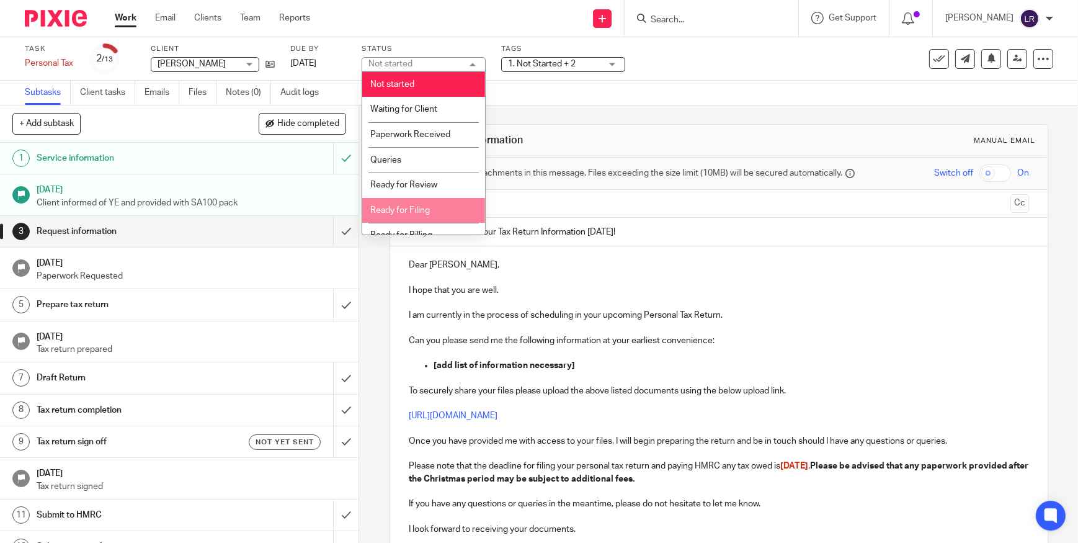
click at [431, 202] on li "Ready for Filing" at bounding box center [423, 210] width 123 height 25
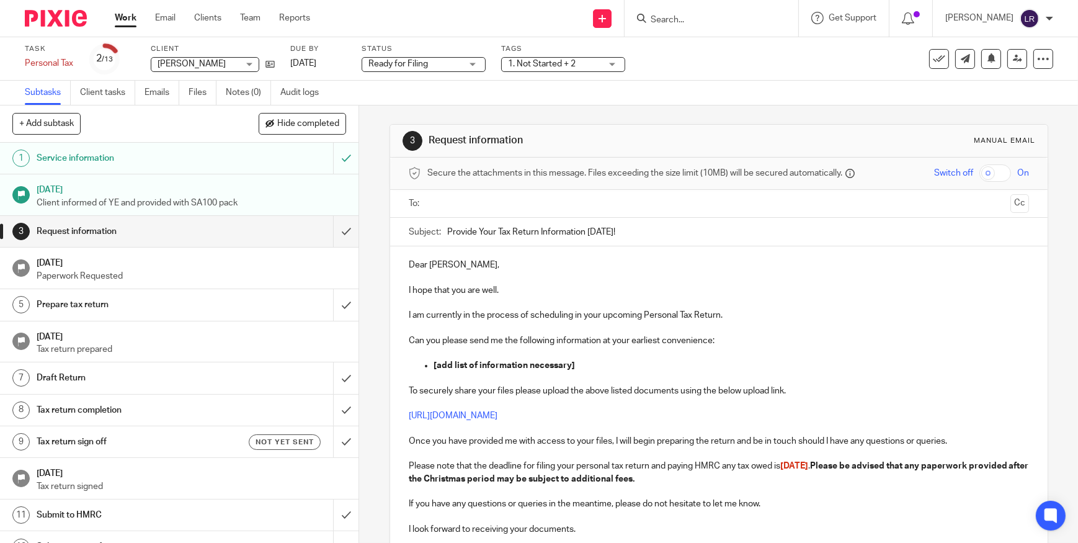
drag, startPoint x: 557, startPoint y: 60, endPoint x: 556, endPoint y: 93, distance: 32.9
click at [557, 60] on span "1. Not Started + 2" at bounding box center [542, 64] width 68 height 9
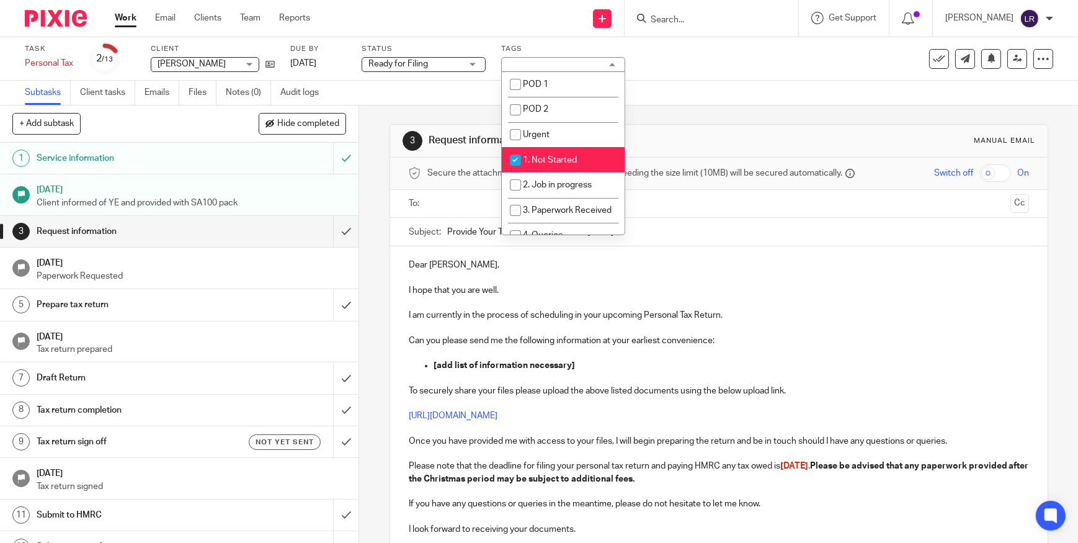
click at [562, 159] on span "1. Not Started" at bounding box center [550, 160] width 54 height 9
checkbox input "false"
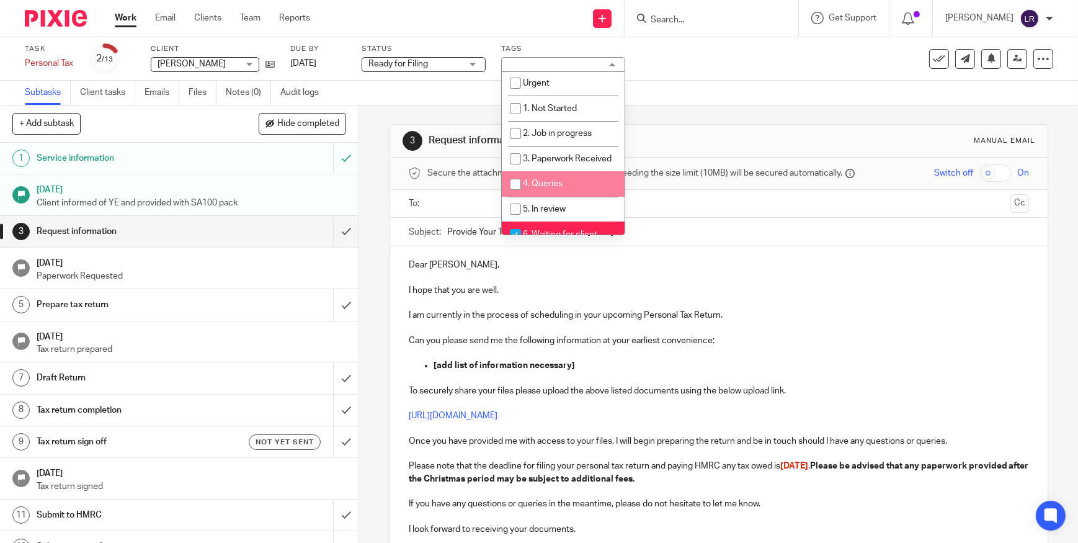
scroll to position [112, 0]
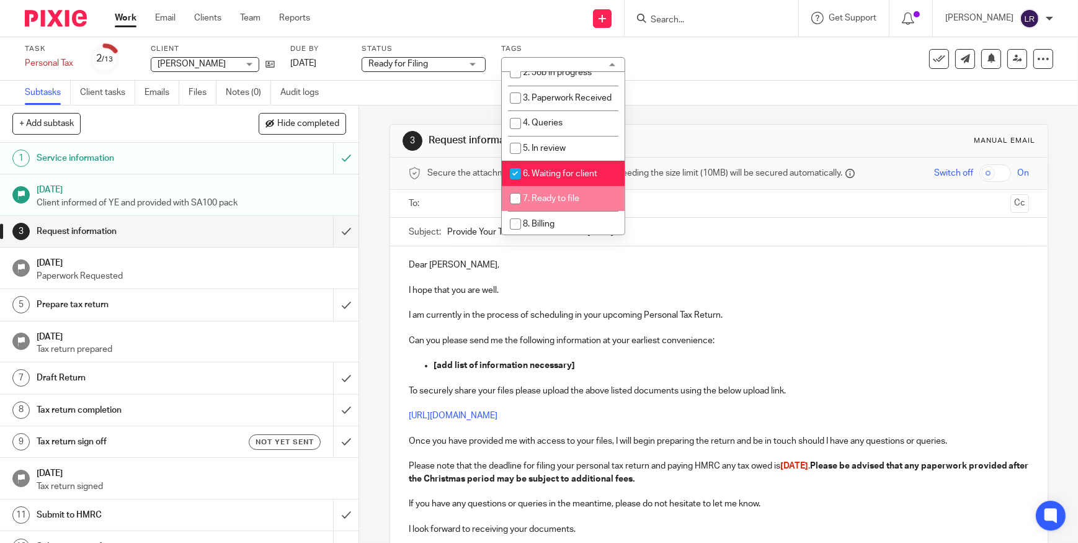
click at [576, 201] on li "7. Ready to file" at bounding box center [563, 198] width 123 height 25
checkbox input "true"
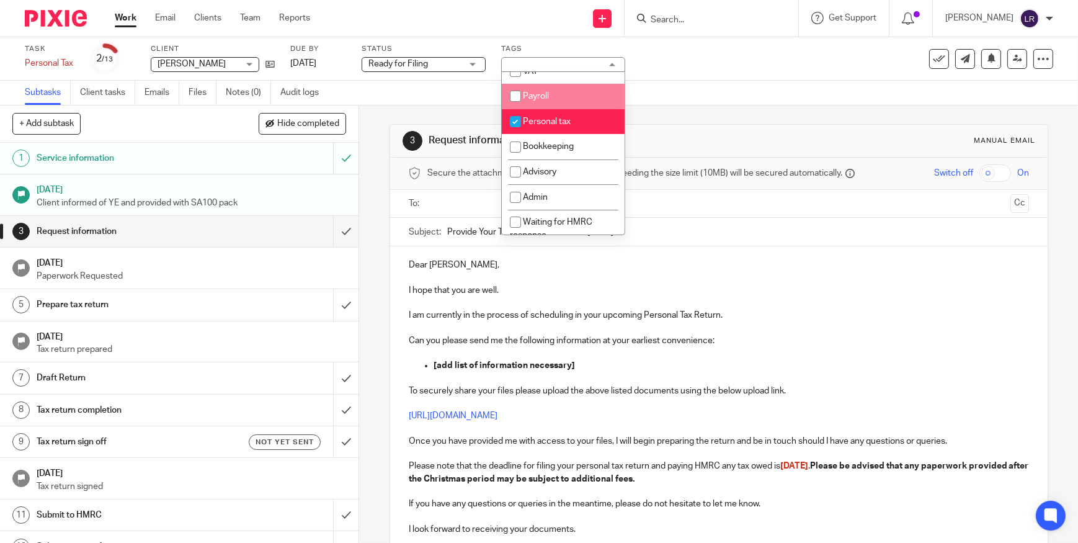
scroll to position [451, 0]
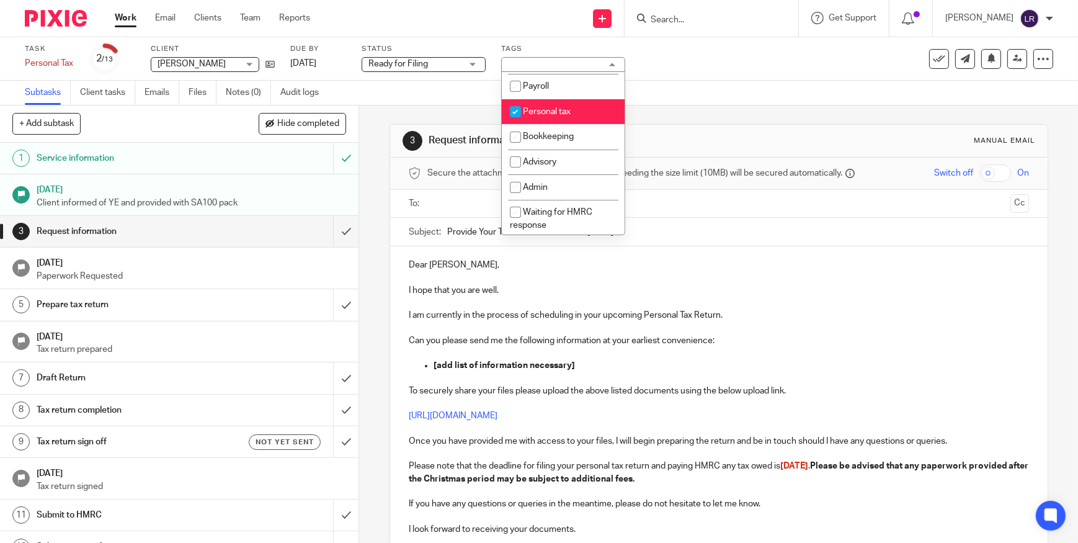
click at [679, 113] on div "3 Request information Manual email Secure the attachments in this message. File…" at bounding box center [719, 399] width 659 height 588
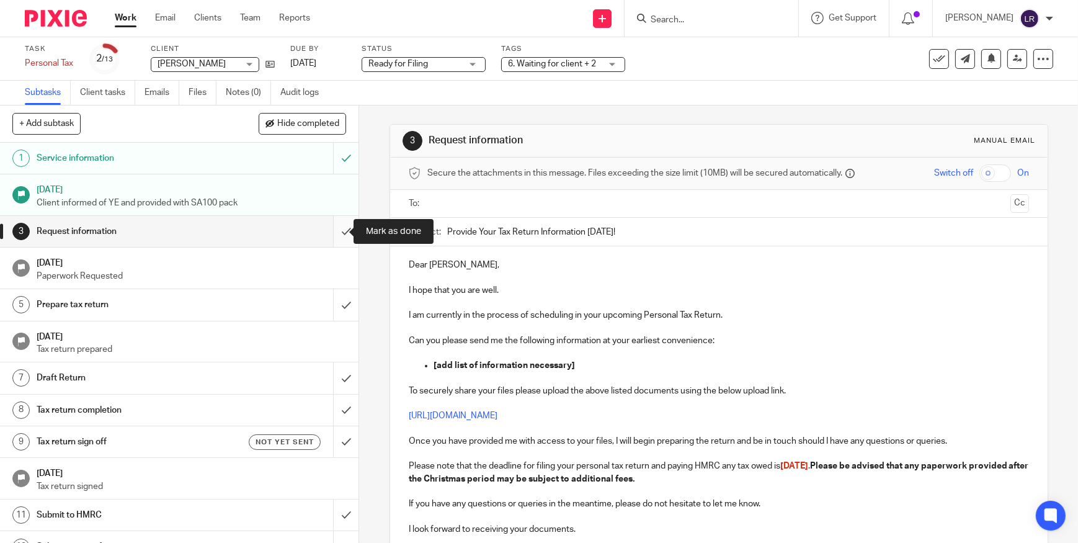
click at [336, 228] on input "submit" at bounding box center [179, 231] width 359 height 31
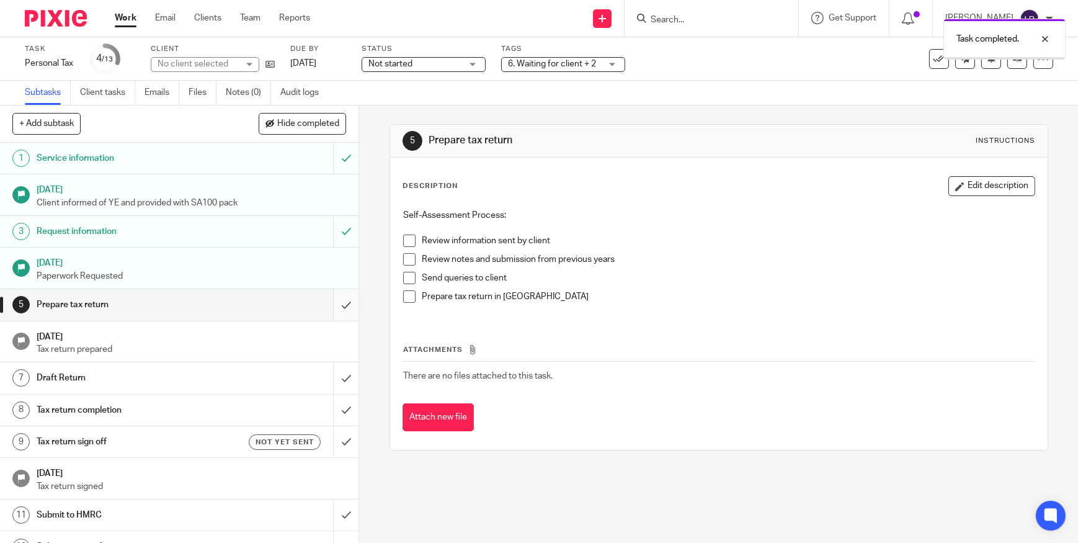
click at [335, 304] on input "submit" at bounding box center [179, 304] width 359 height 31
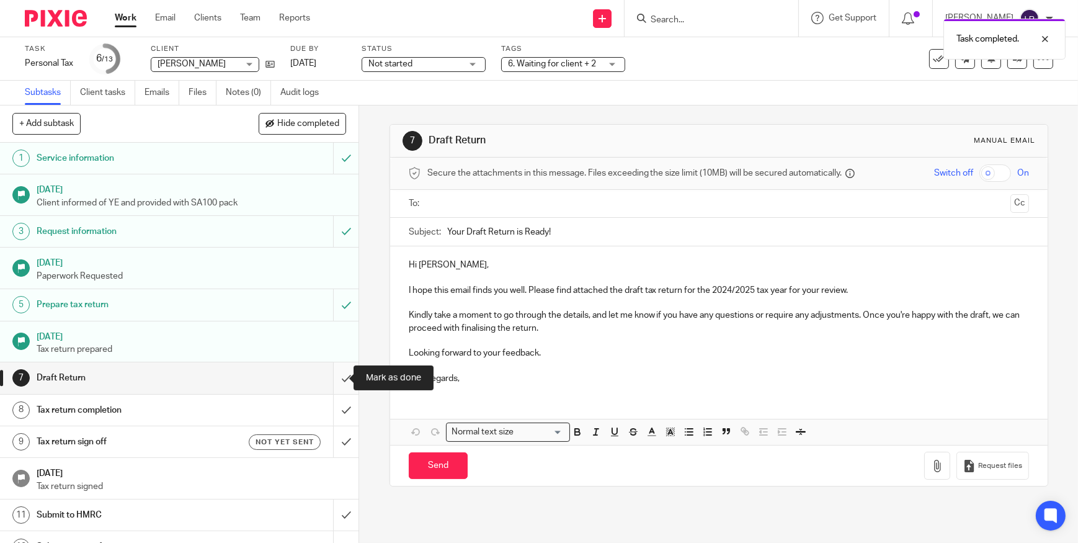
click at [334, 377] on input "submit" at bounding box center [179, 377] width 359 height 31
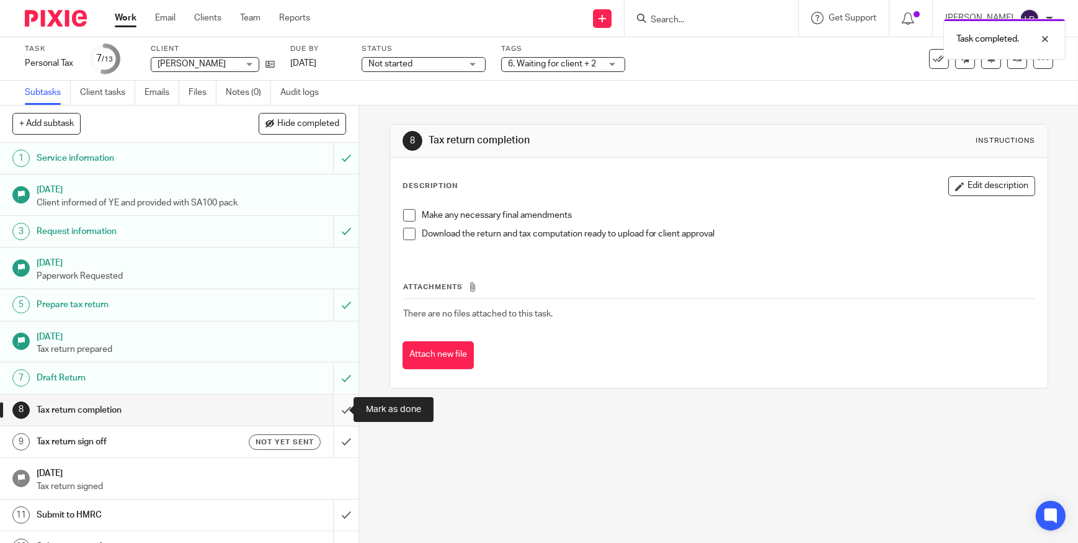
click at [334, 408] on input "submit" at bounding box center [179, 410] width 359 height 31
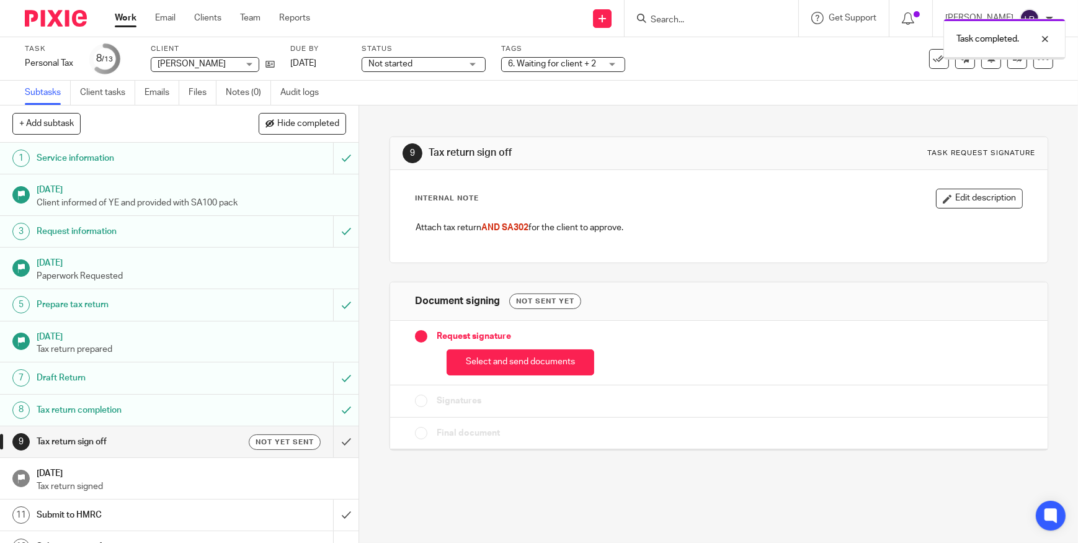
click at [425, 63] on span "Not started" at bounding box center [415, 64] width 93 height 13
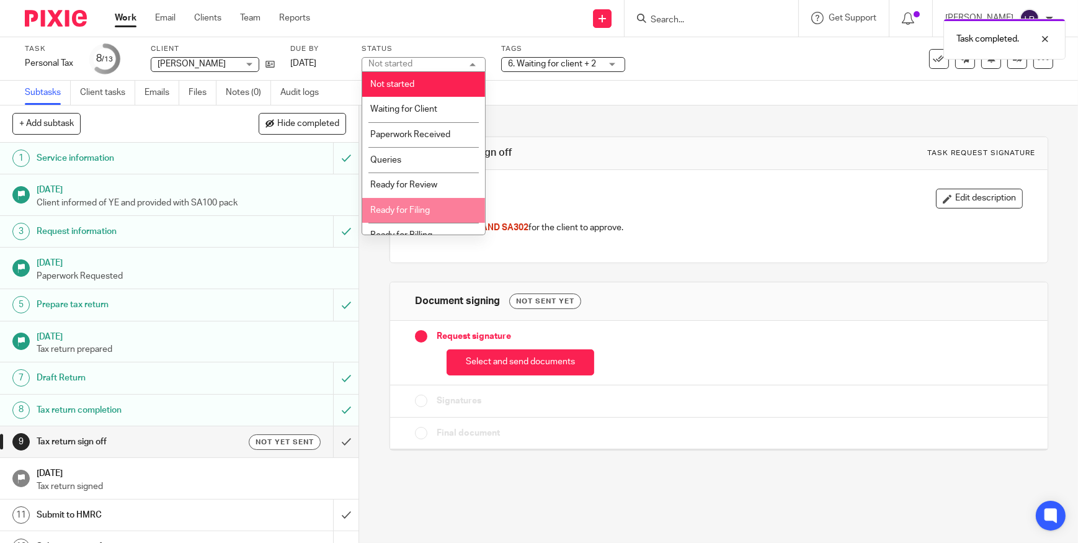
click at [441, 209] on li "Ready for Filing" at bounding box center [423, 210] width 123 height 25
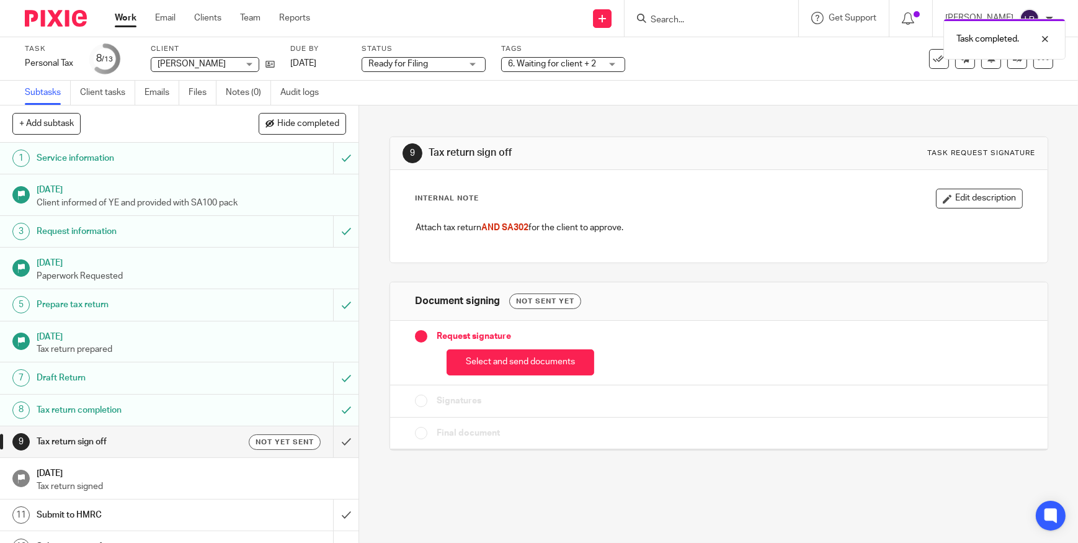
click at [503, 76] on div "Task Personal Tax Save Personal Tax 8 /13 Client Natasha Marsh Natasha Marsh No…" at bounding box center [539, 58] width 1078 height 43
click at [542, 64] on span "6. Waiting for client + 2" at bounding box center [552, 64] width 88 height 9
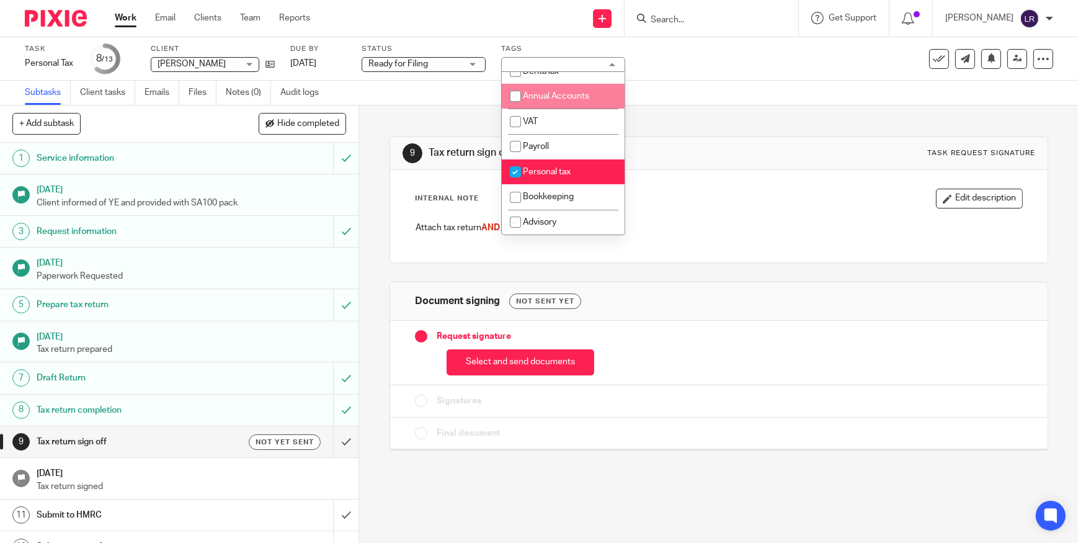
scroll to position [451, 0]
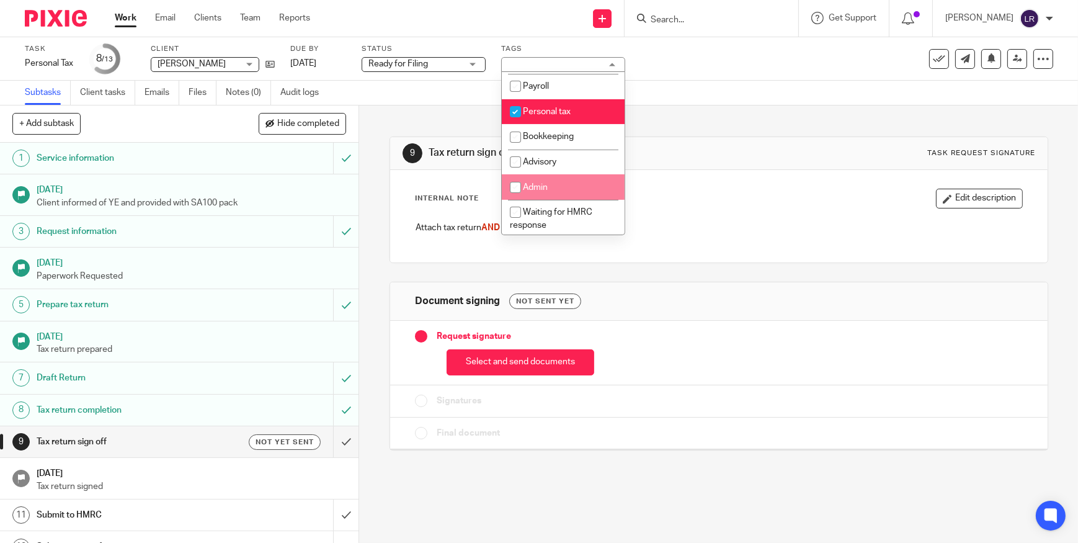
click at [615, 453] on div "9 Tax return sign off Task request signature Internal Note Edit description Att…" at bounding box center [719, 283] width 659 height 357
